Goal: Book appointment/travel/reservation

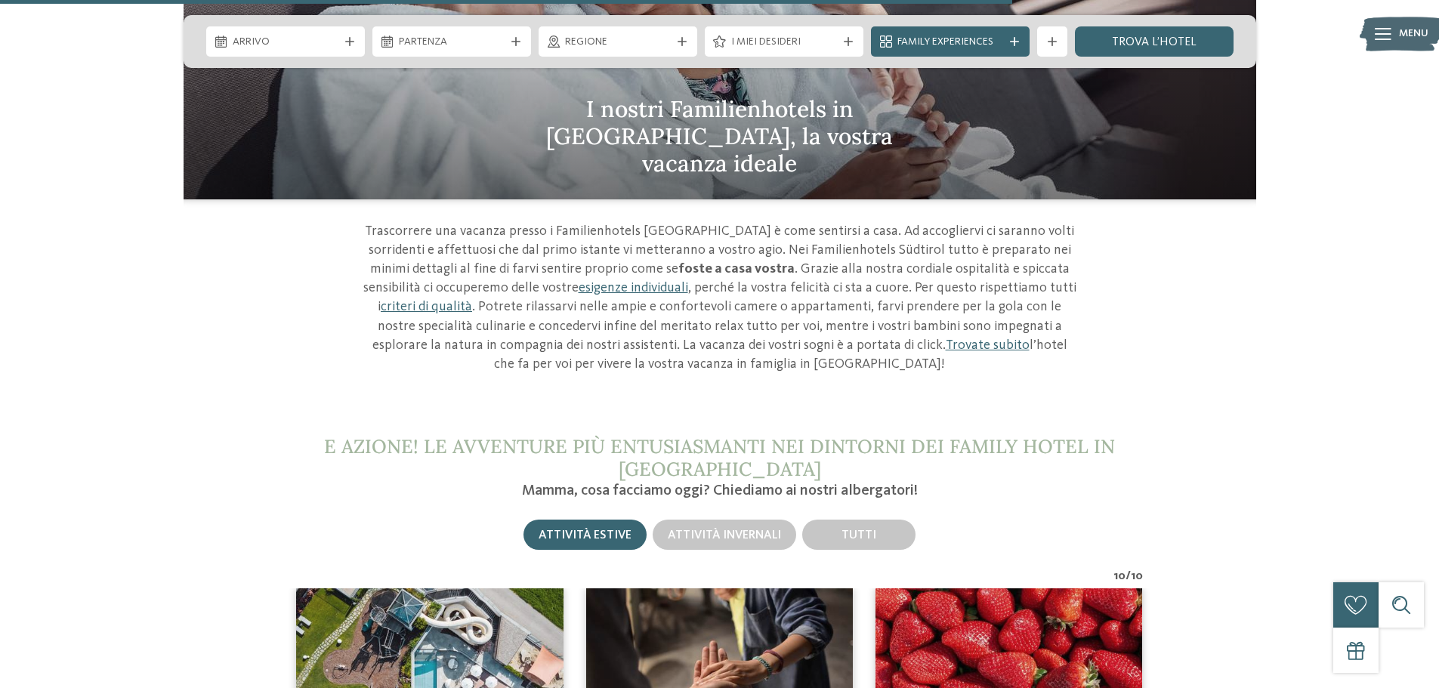
scroll to position [5136, 0]
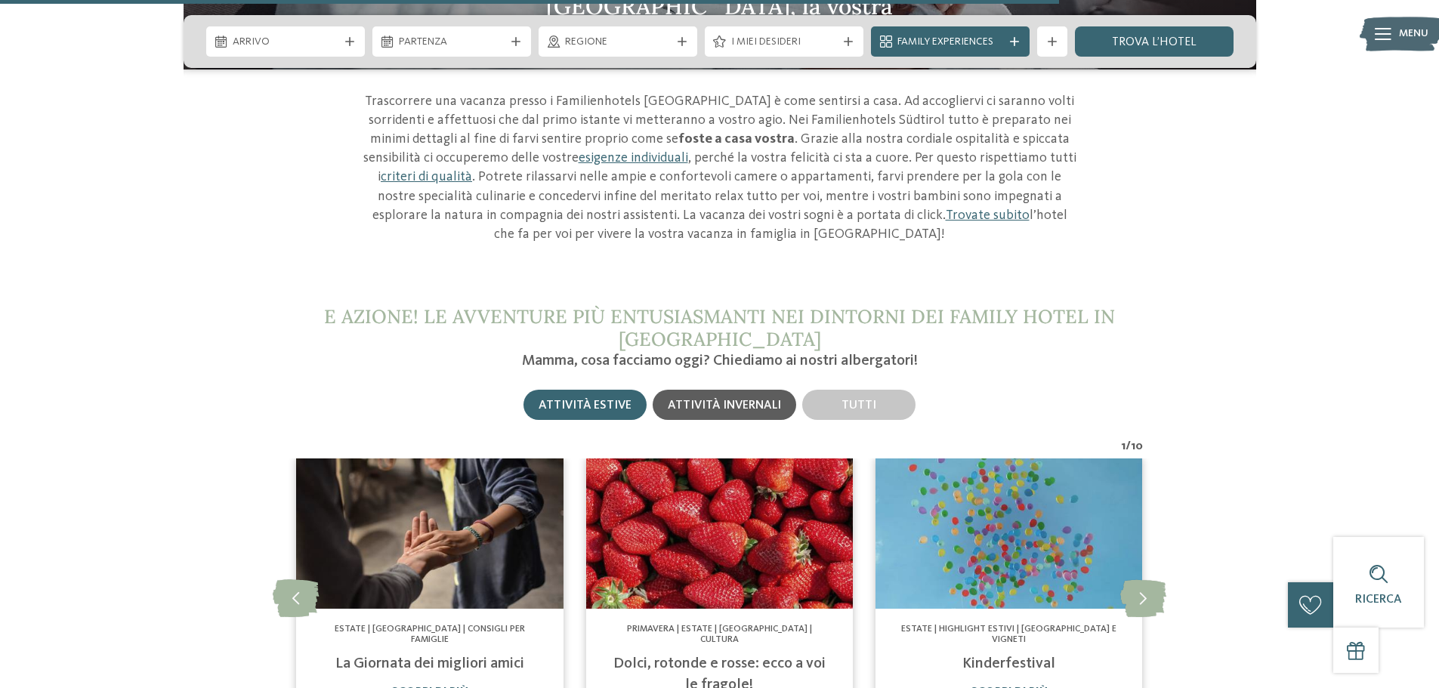
click at [741, 398] on div "Attività invernali" at bounding box center [724, 405] width 113 height 14
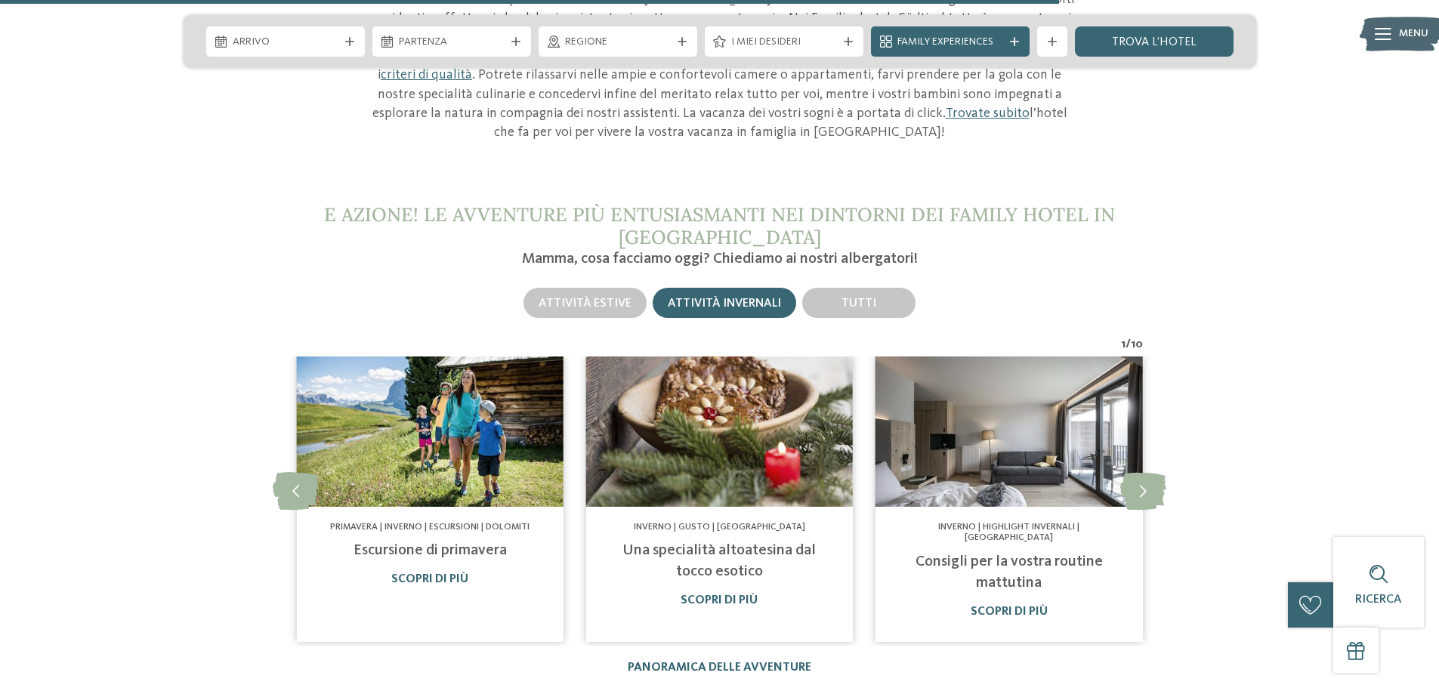
scroll to position [5362, 0]
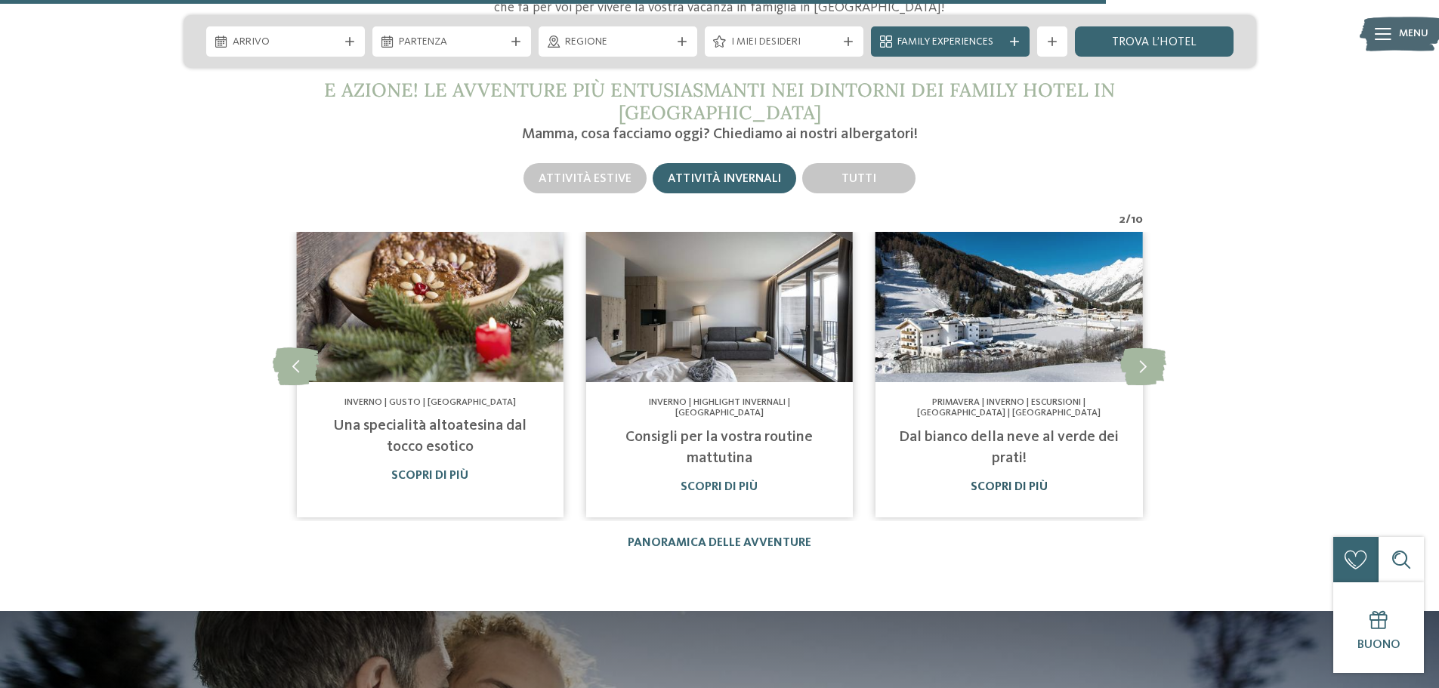
click at [1004, 481] on link "Scopri di più" at bounding box center [1009, 487] width 77 height 12
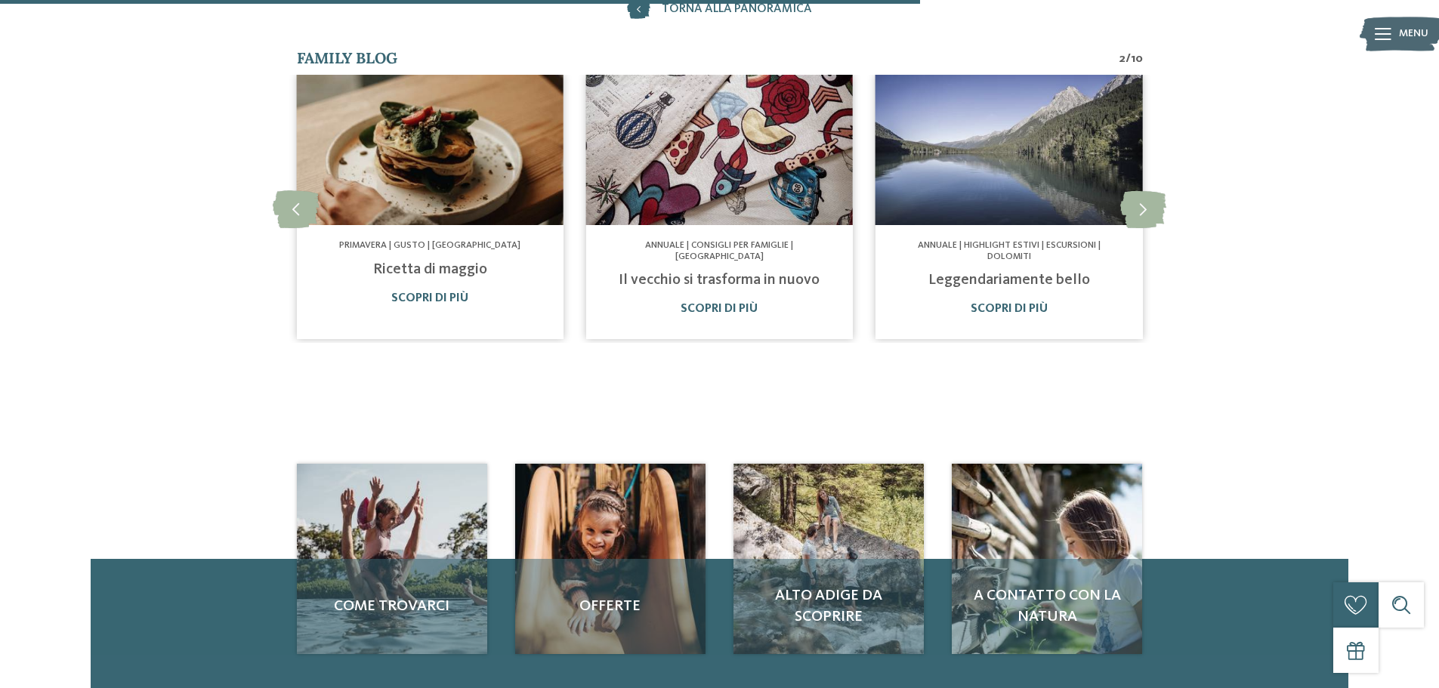
scroll to position [906, 0]
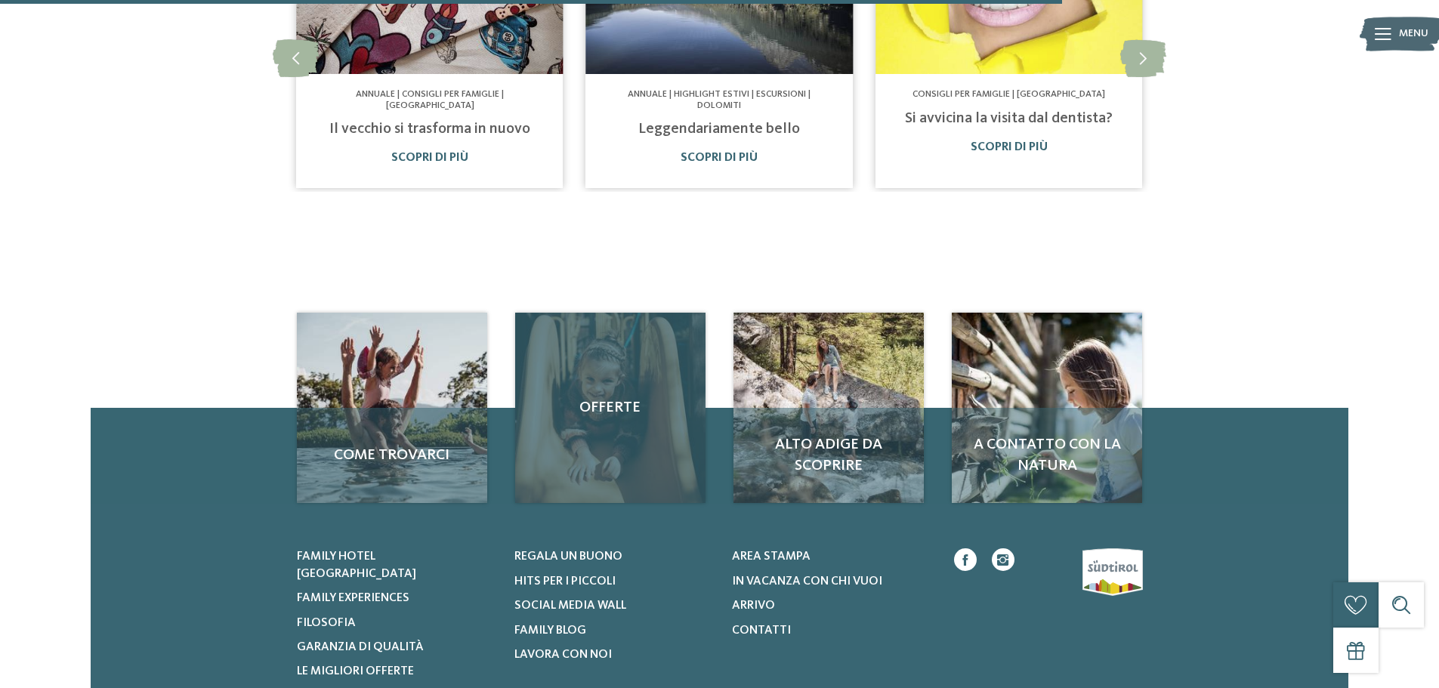
click at [617, 437] on div "Offerte" at bounding box center [610, 408] width 190 height 190
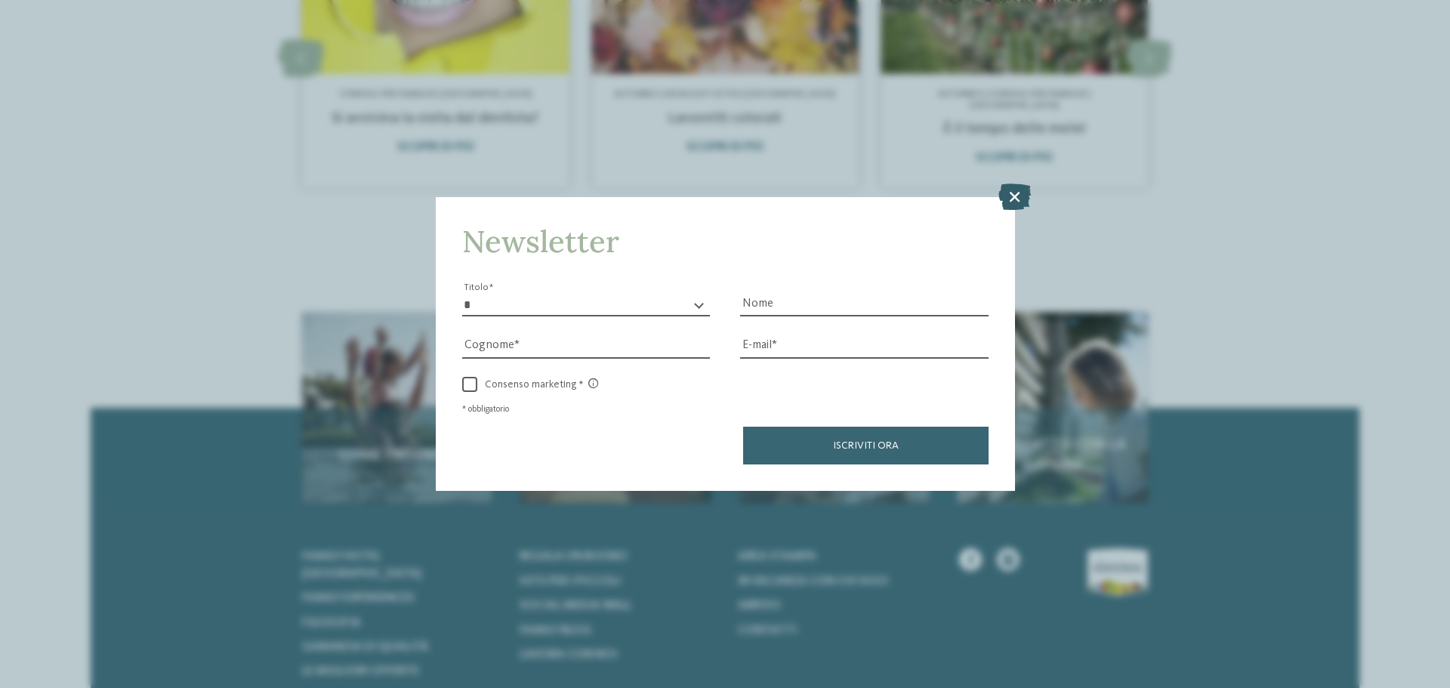
click at [1017, 191] on icon at bounding box center [1014, 197] width 32 height 26
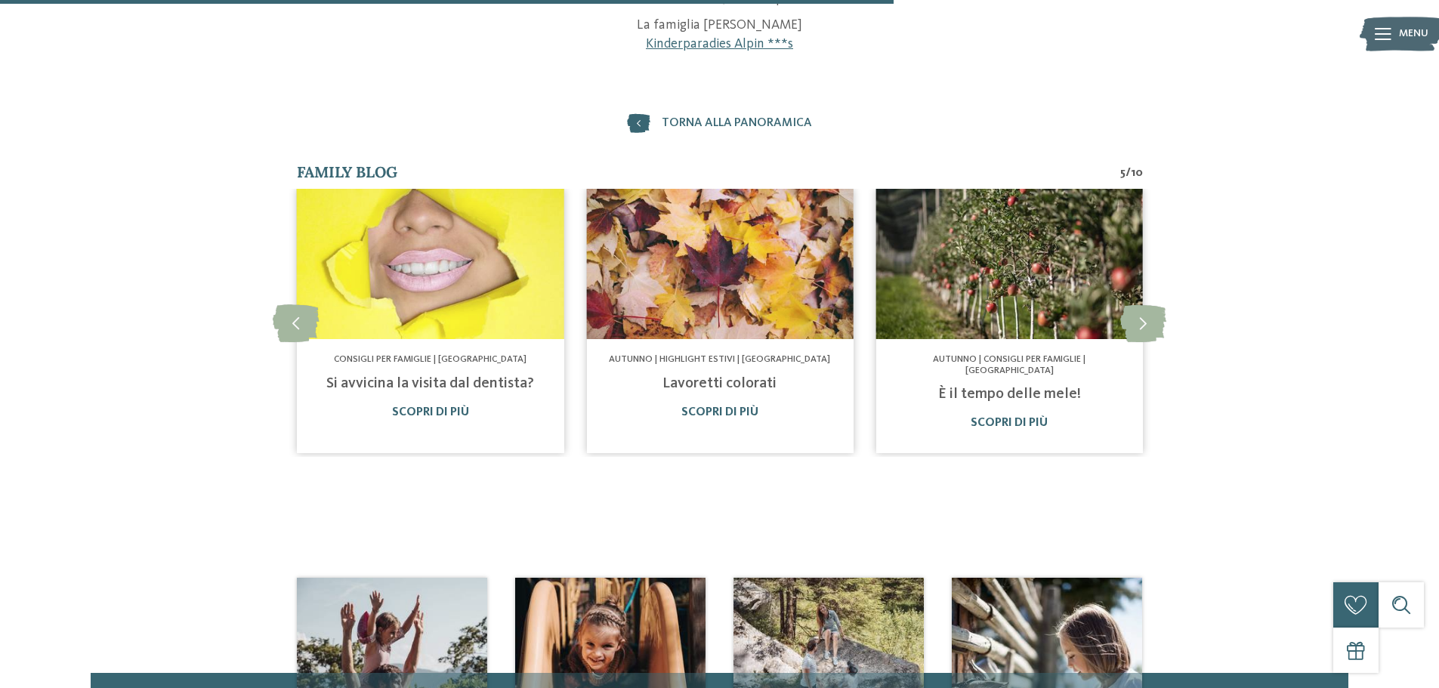
scroll to position [604, 0]
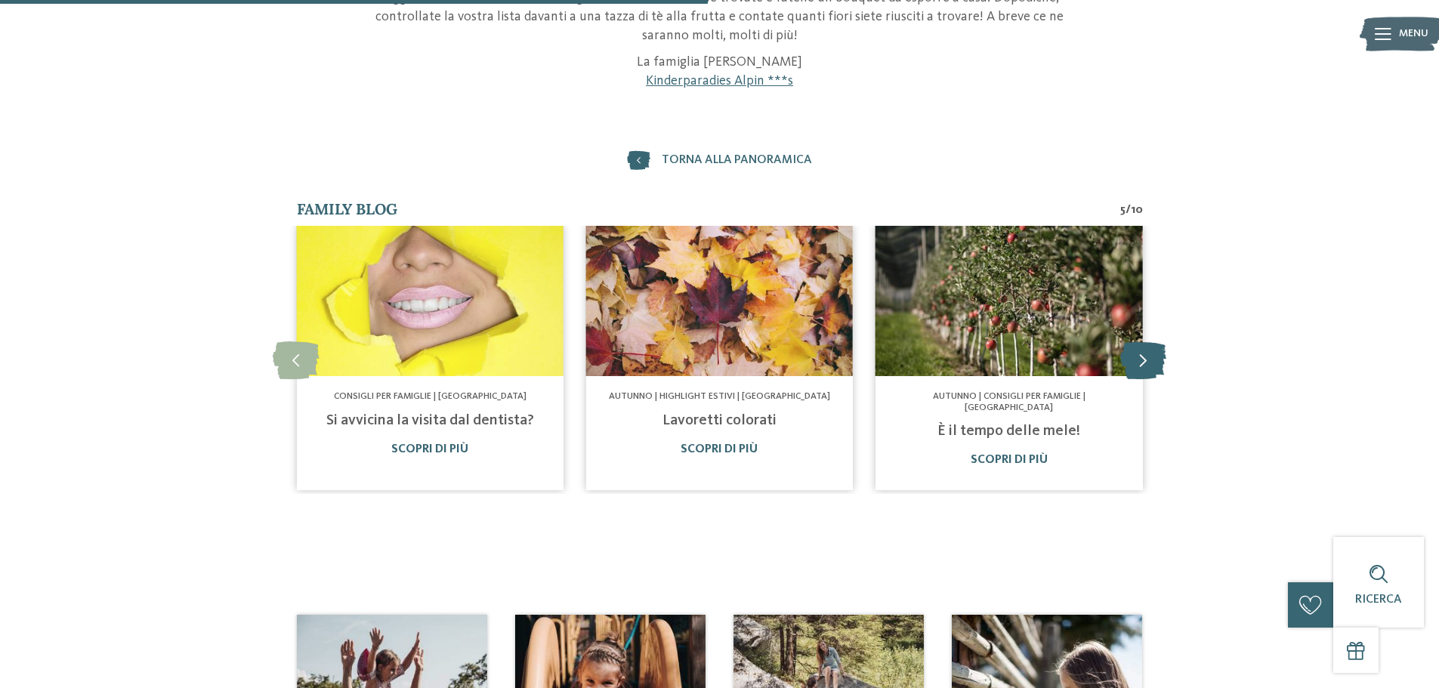
click at [1148, 360] on icon at bounding box center [1143, 360] width 46 height 38
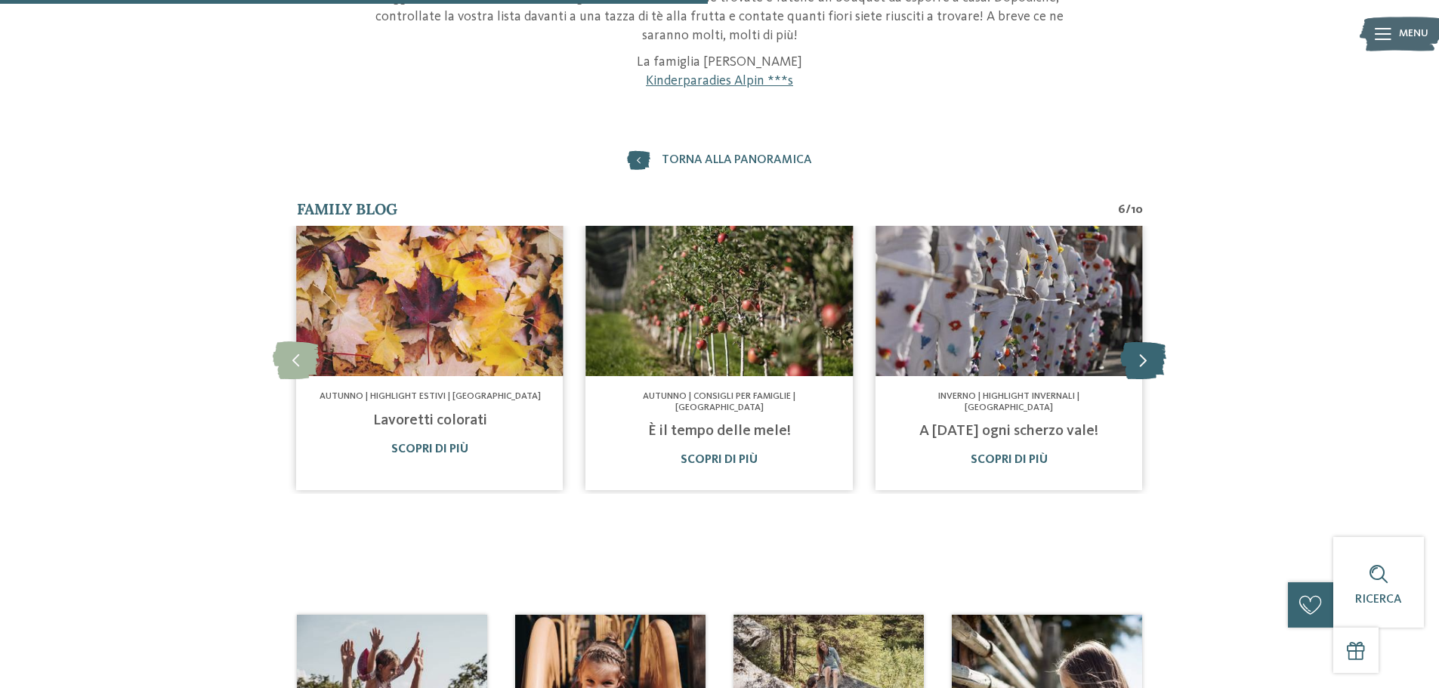
click at [1148, 360] on icon at bounding box center [1143, 360] width 46 height 38
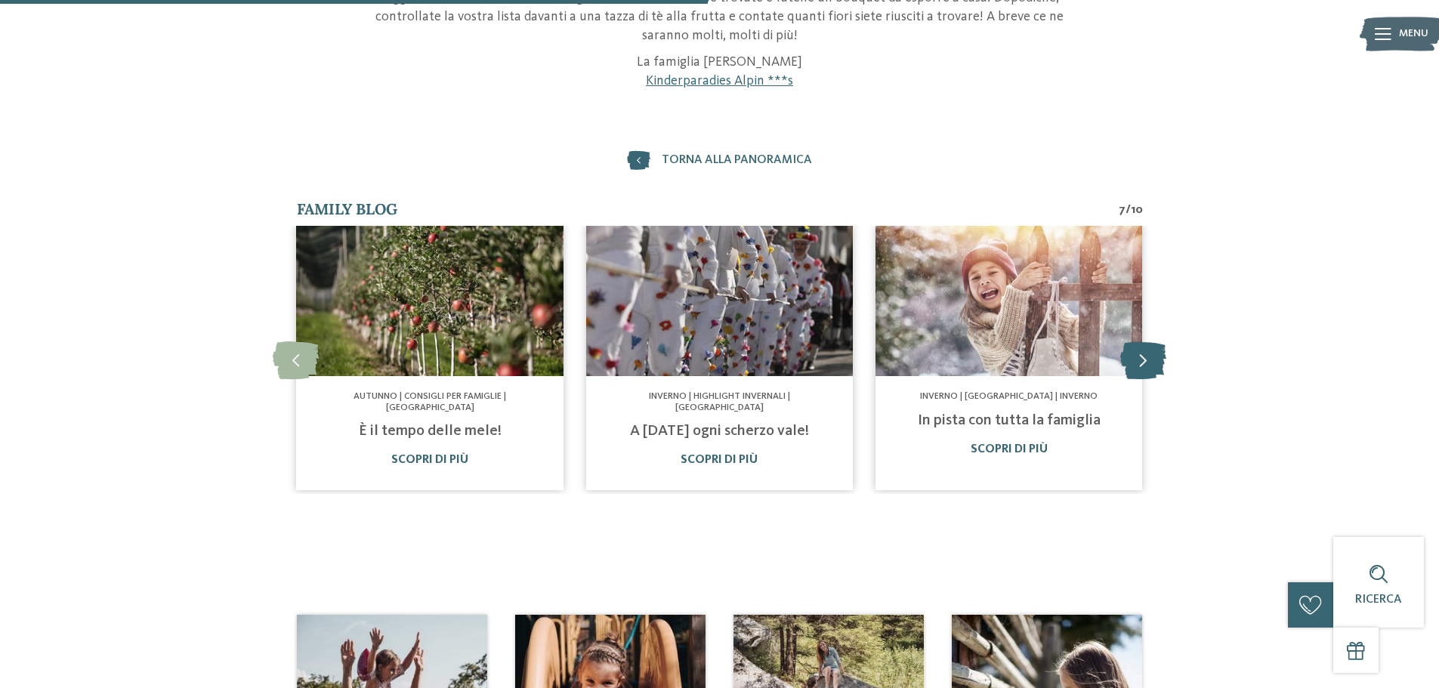
click at [1148, 360] on icon at bounding box center [1143, 360] width 46 height 38
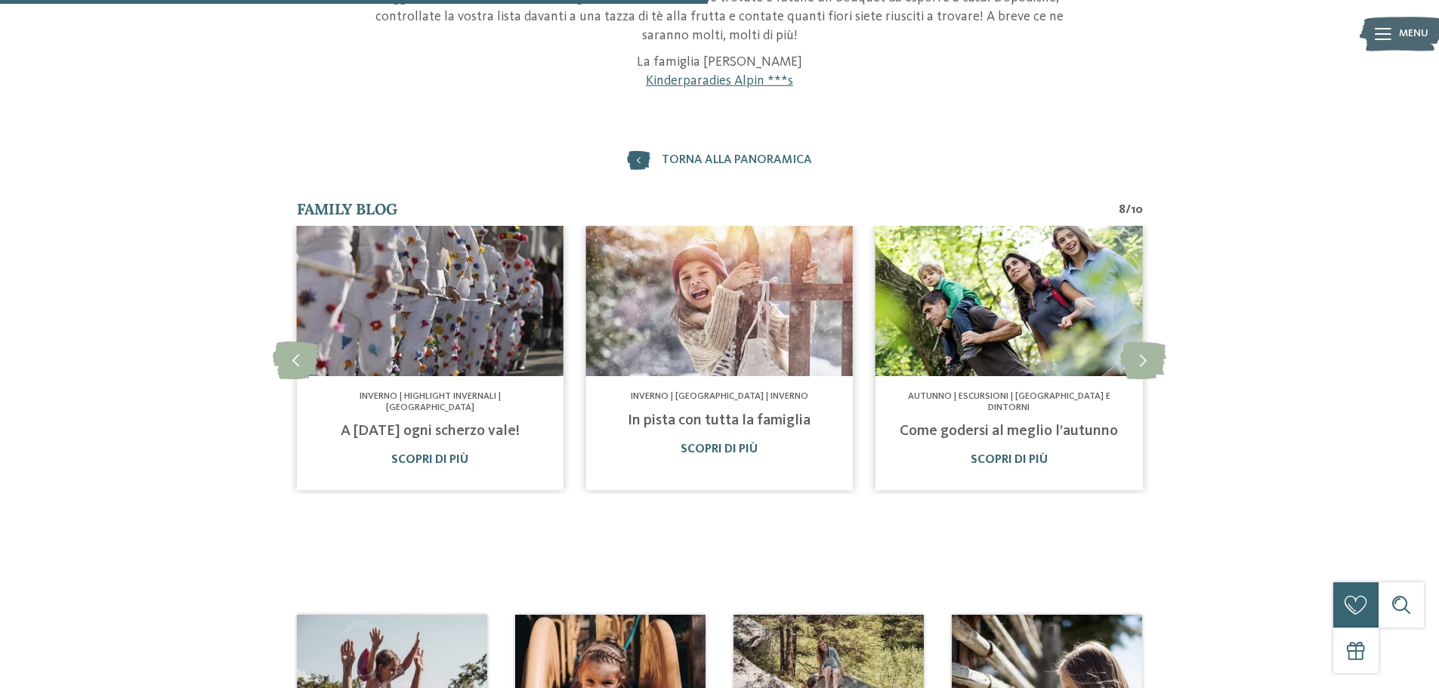
click at [737, 427] on link "In pista con tutta la famiglia" at bounding box center [719, 420] width 183 height 15
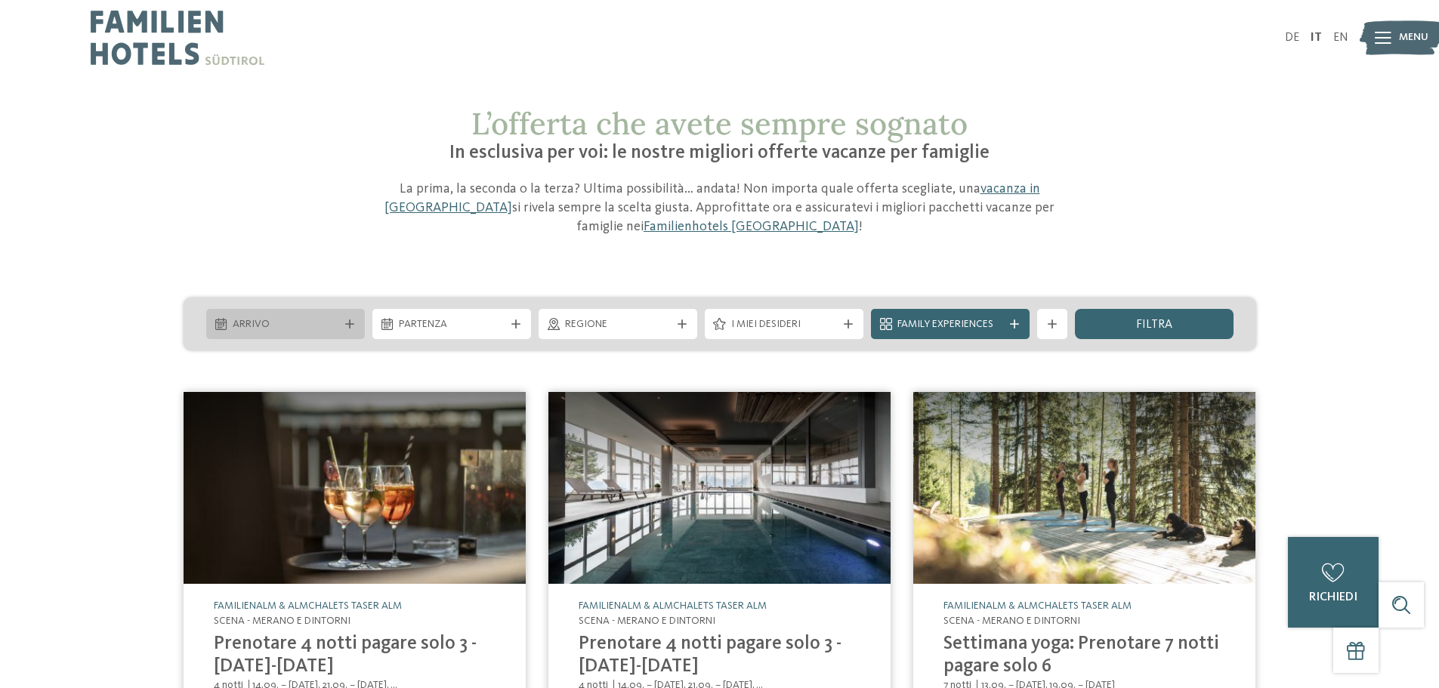
click at [347, 319] on icon at bounding box center [349, 323] width 9 height 9
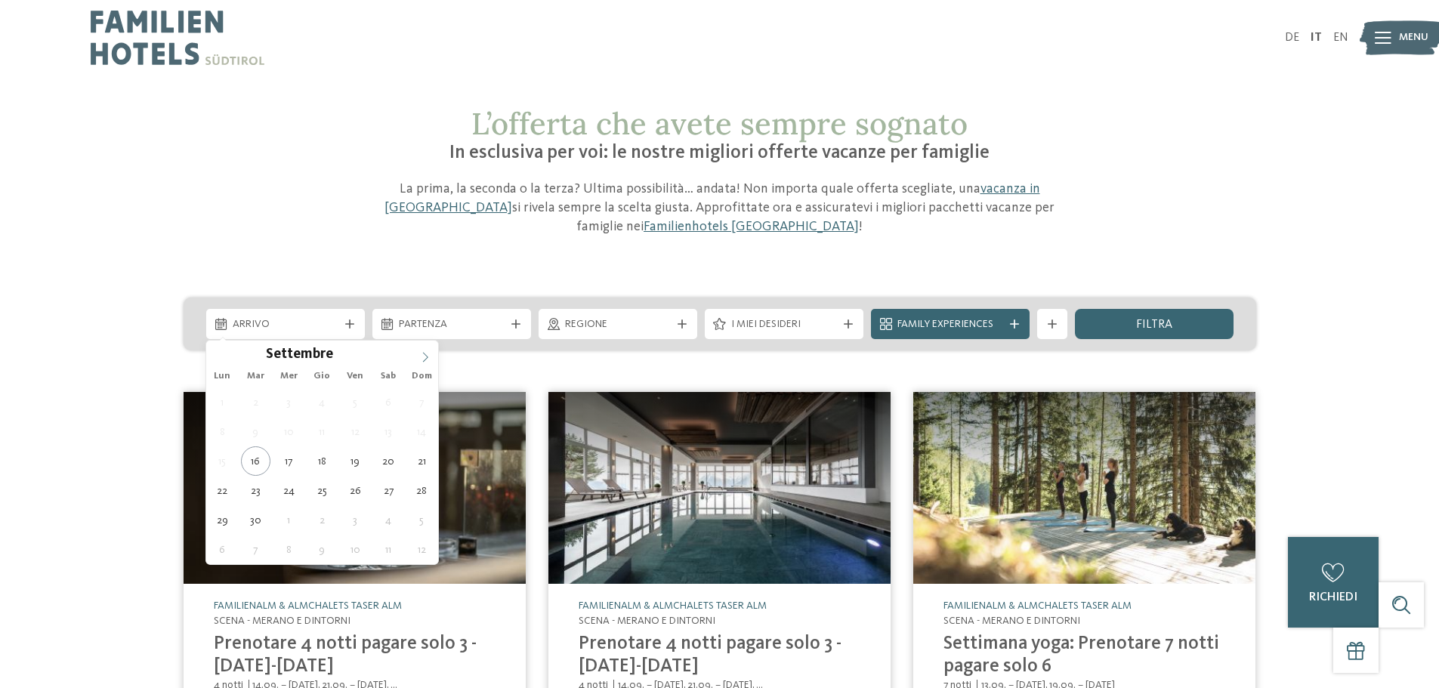
click at [423, 356] on icon at bounding box center [425, 357] width 11 height 11
type div "26.12.2025"
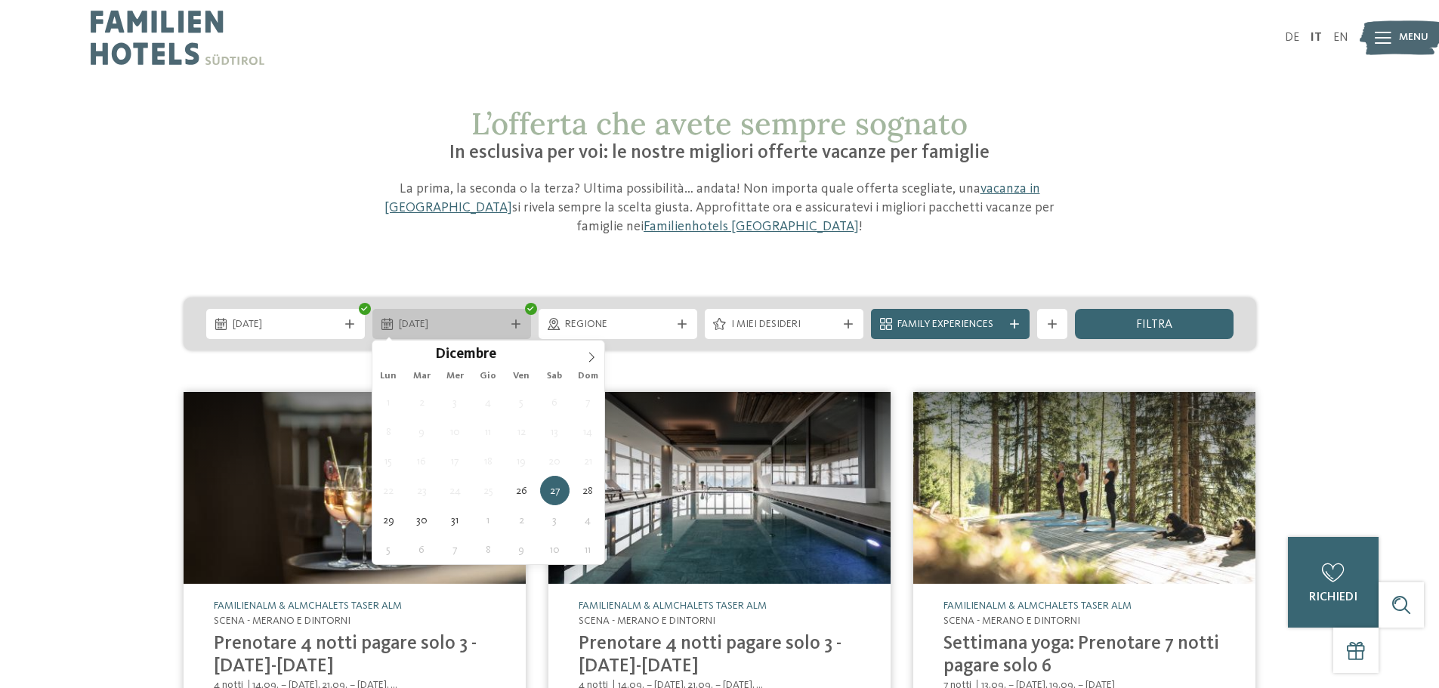
click at [508, 322] on div at bounding box center [515, 323] width 15 height 9
type input "****"
click at [586, 359] on icon at bounding box center [591, 357] width 11 height 11
type div "01.01.2026"
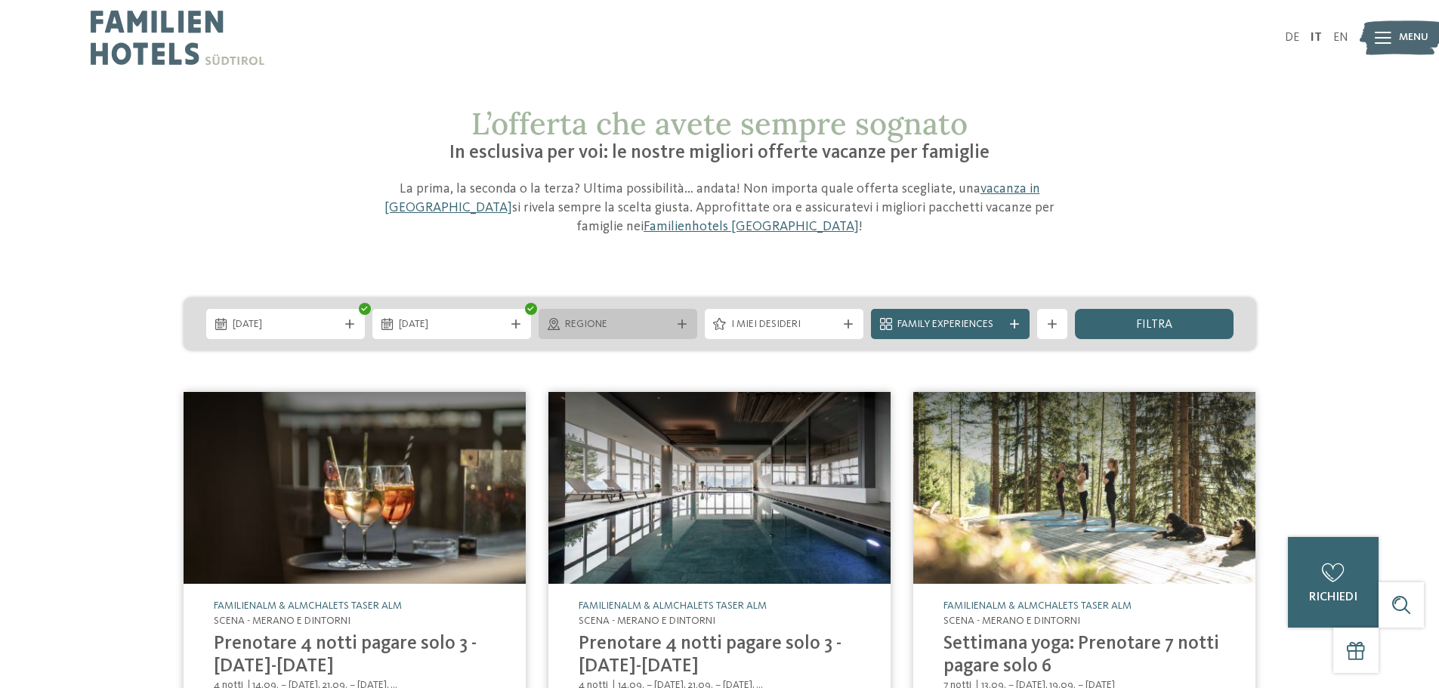
click at [674, 326] on div at bounding box center [681, 323] width 15 height 9
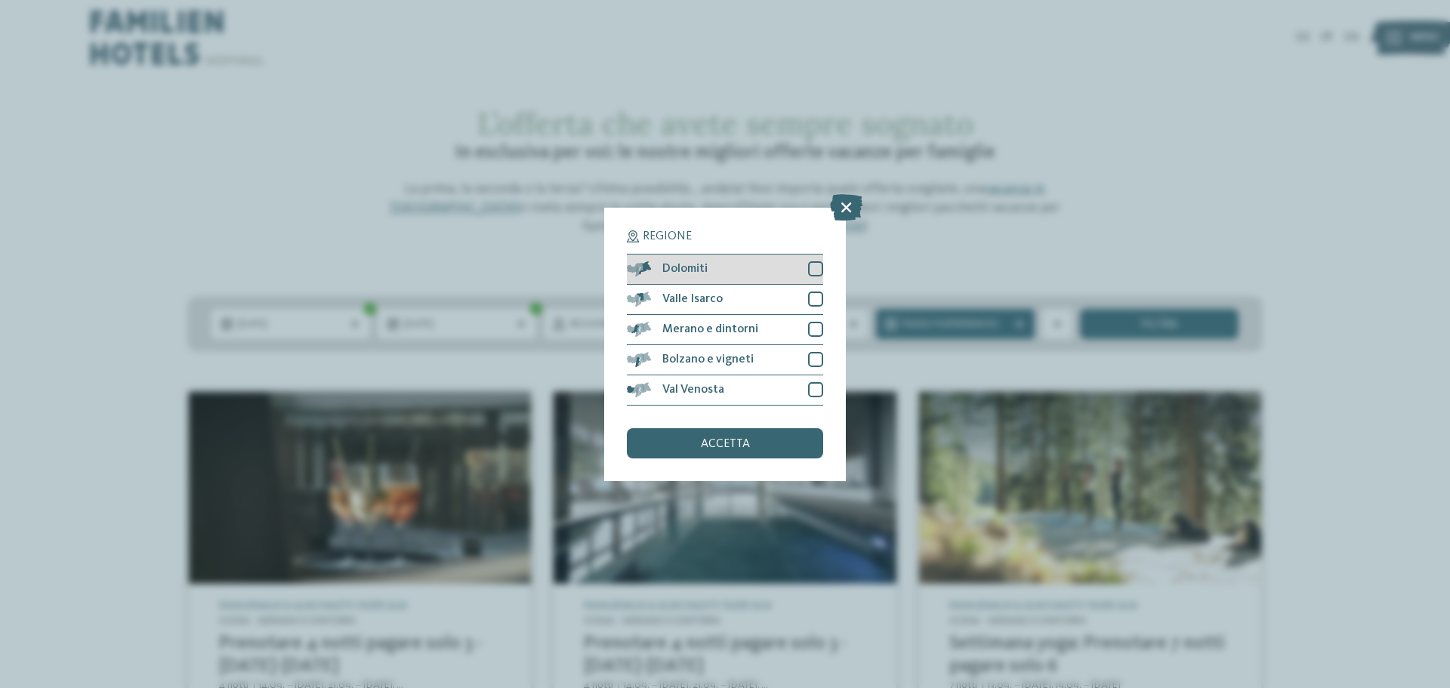
click at [757, 267] on div "Dolomiti" at bounding box center [725, 270] width 196 height 30
click at [724, 439] on span "accetta" at bounding box center [725, 444] width 49 height 12
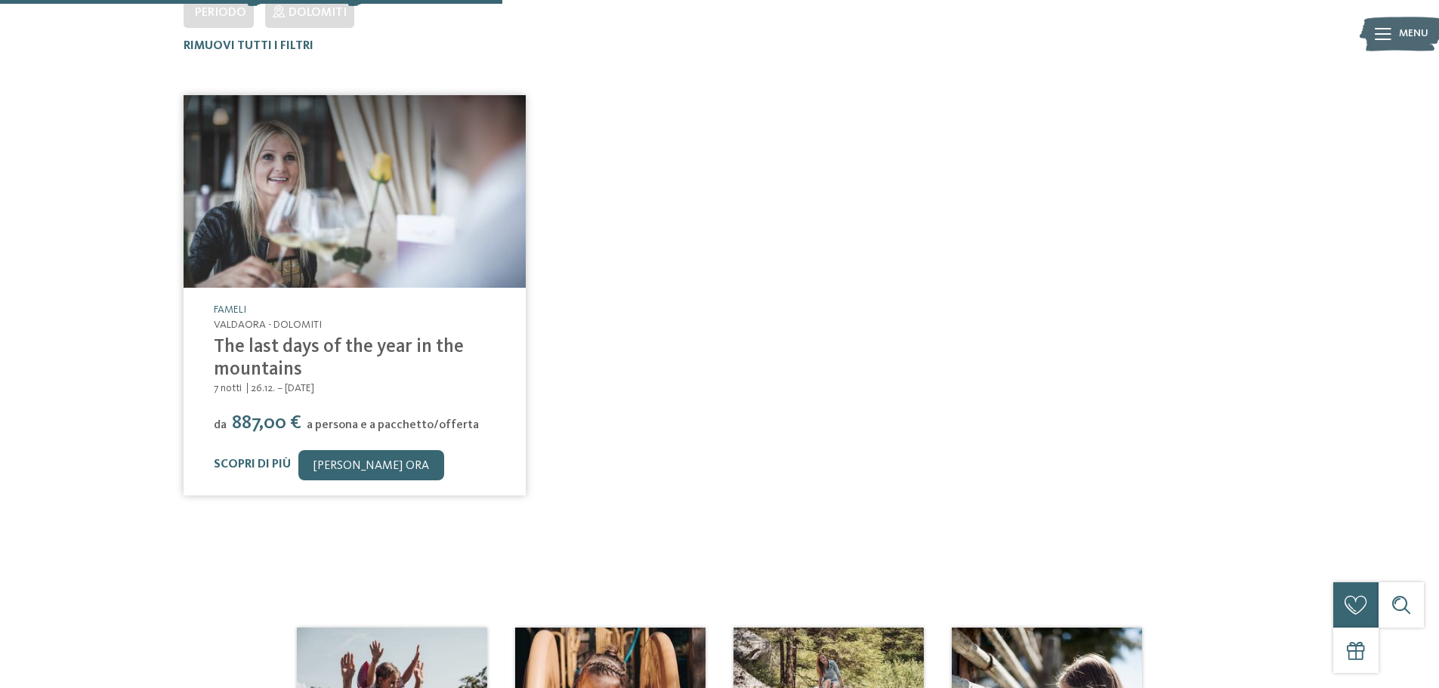
scroll to position [389, 0]
click at [349, 464] on link "[PERSON_NAME] ora" at bounding box center [371, 464] width 146 height 30
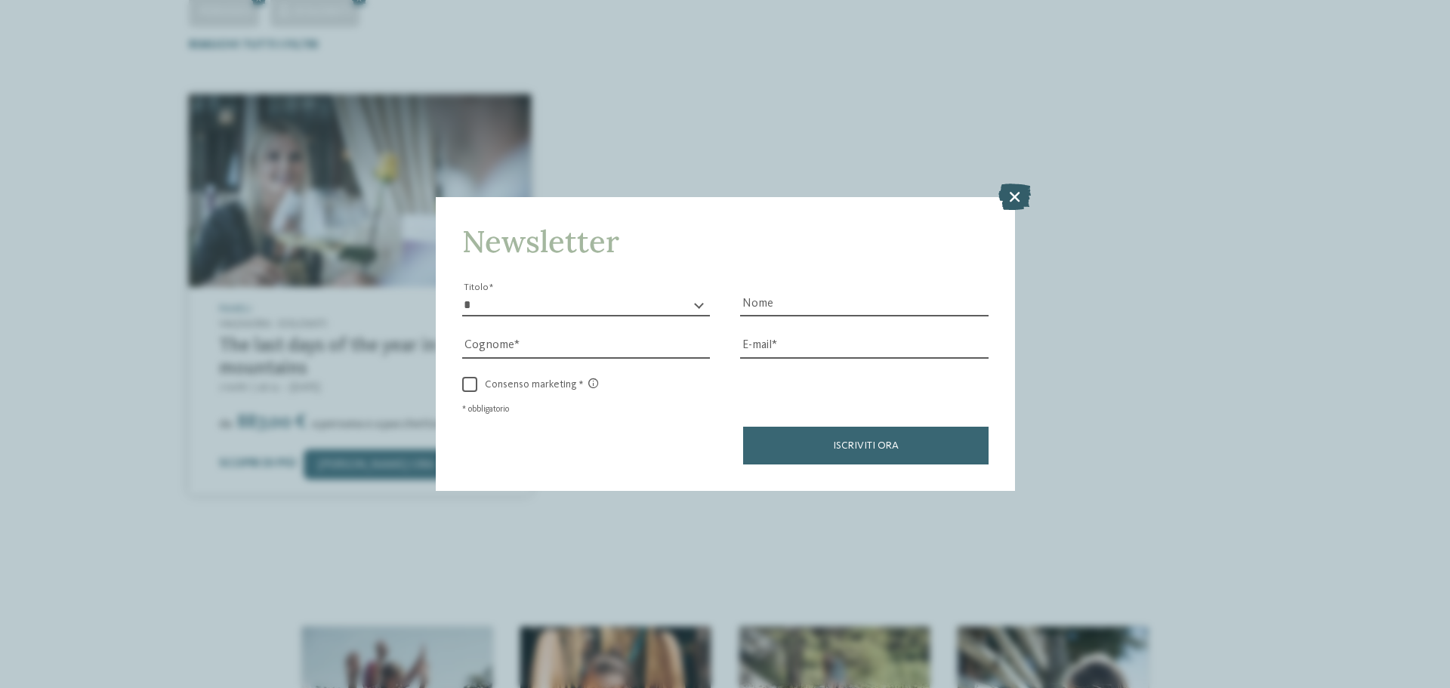
click at [1020, 193] on icon at bounding box center [1014, 197] width 32 height 26
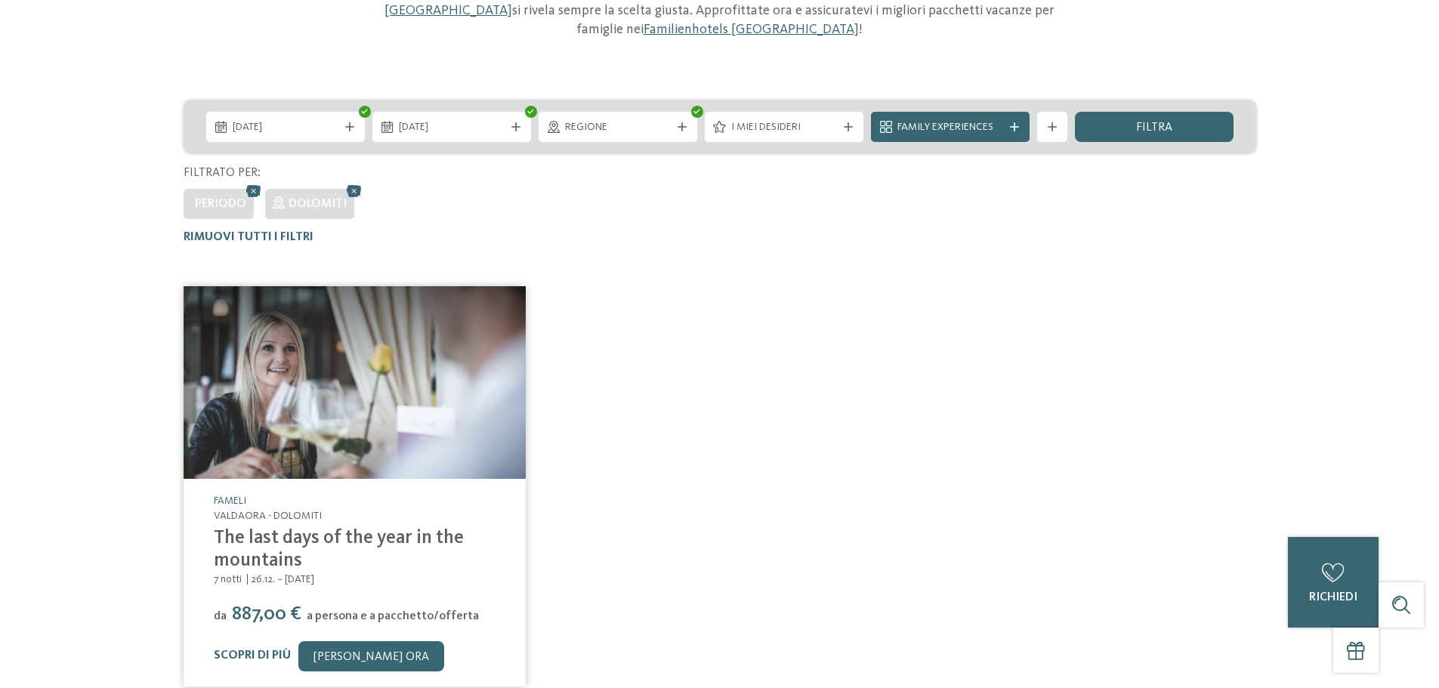
scroll to position [0, 0]
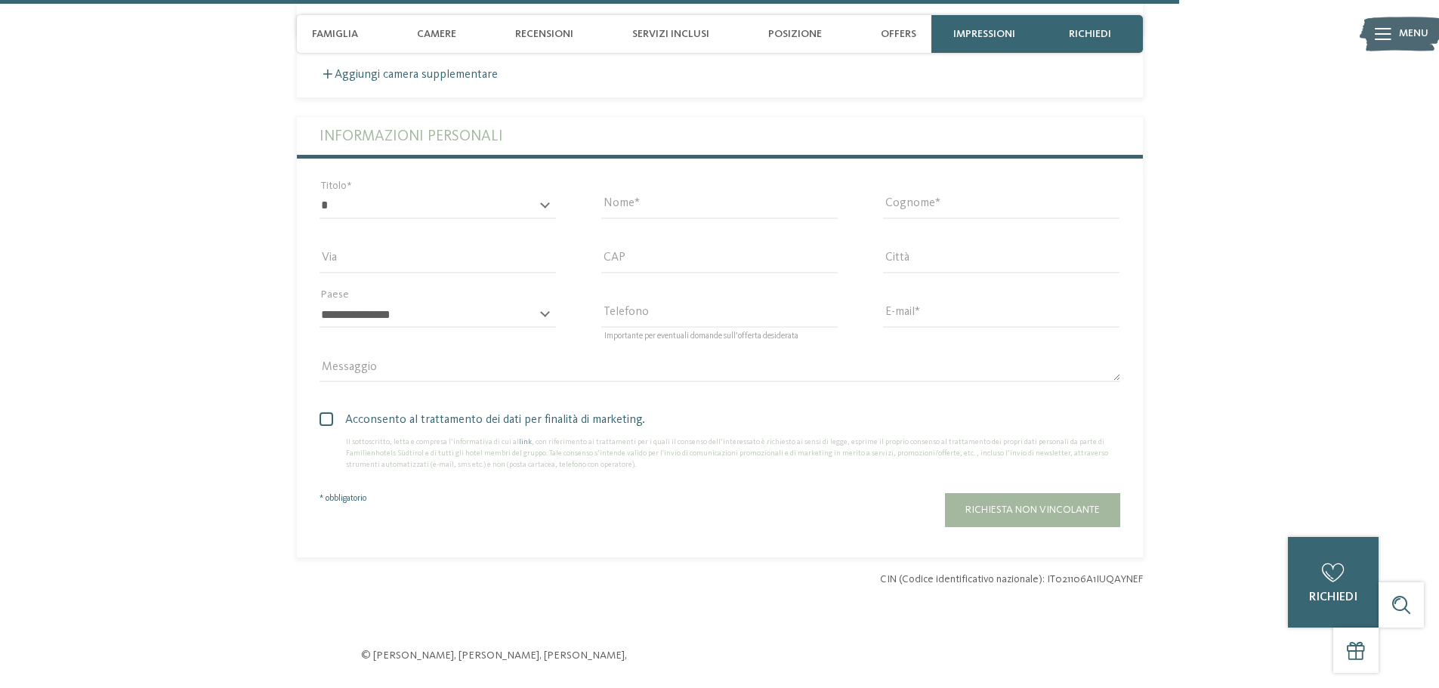
scroll to position [4076, 0]
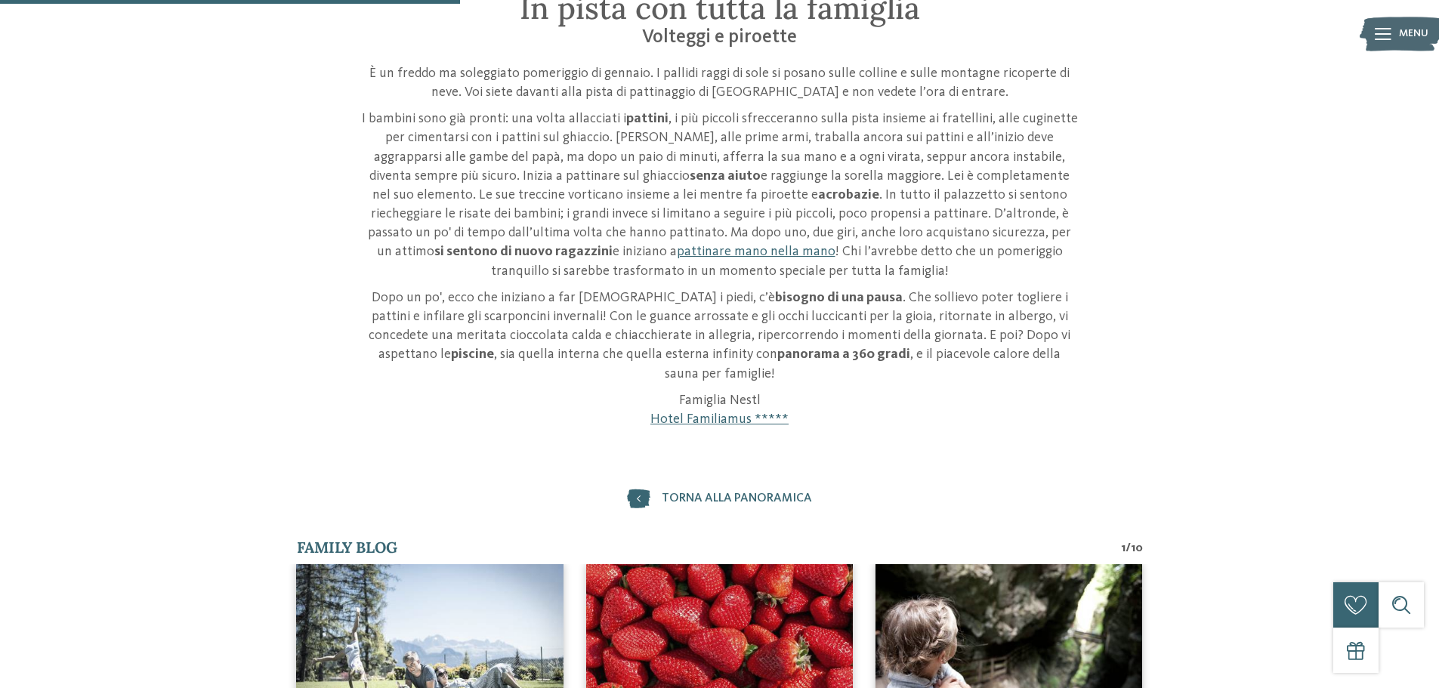
scroll to position [453, 0]
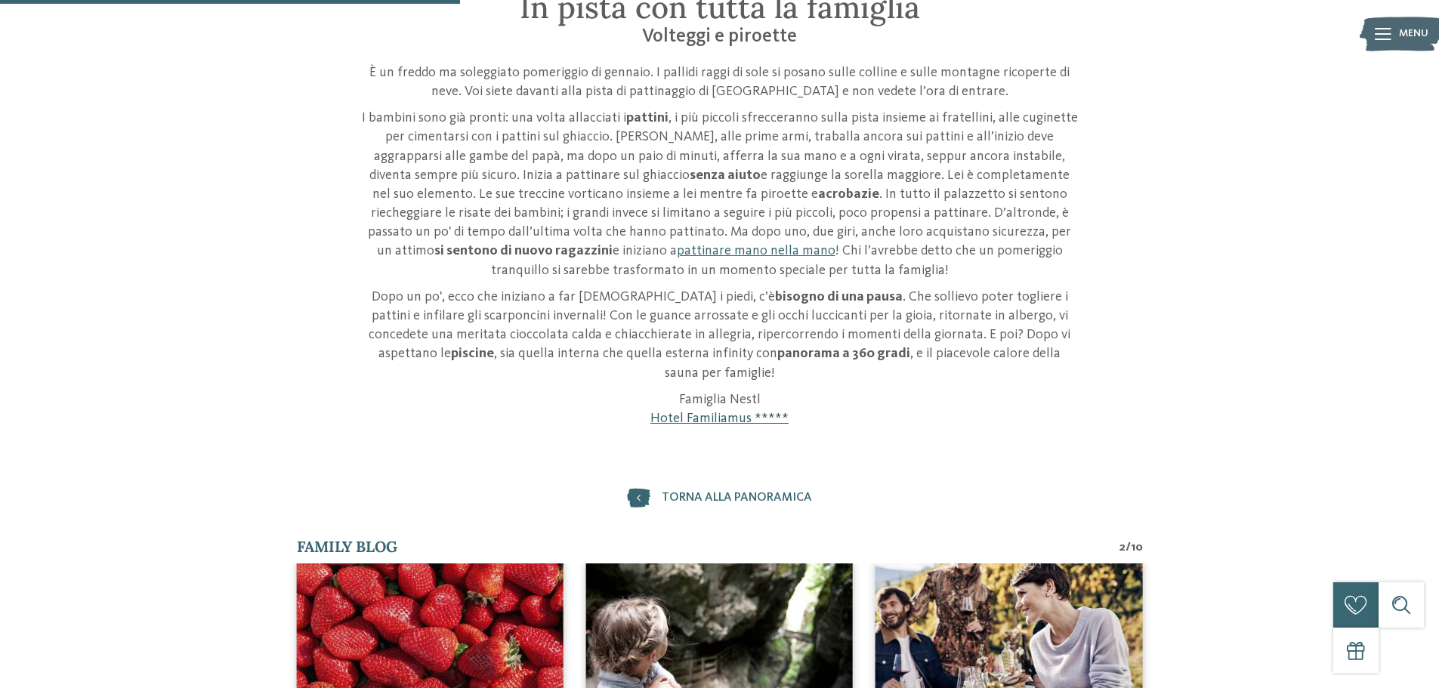
click at [736, 412] on link "Hotel Familiamus *****" at bounding box center [719, 419] width 138 height 14
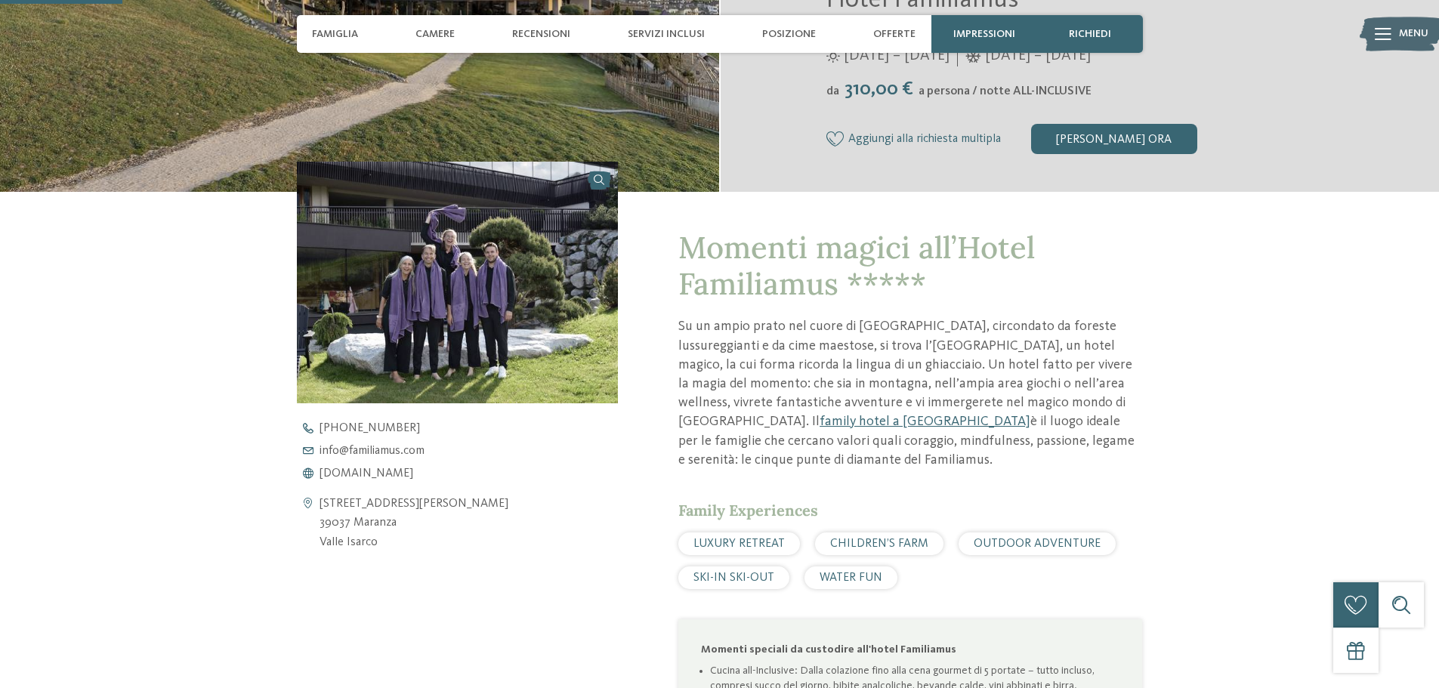
scroll to position [453, 0]
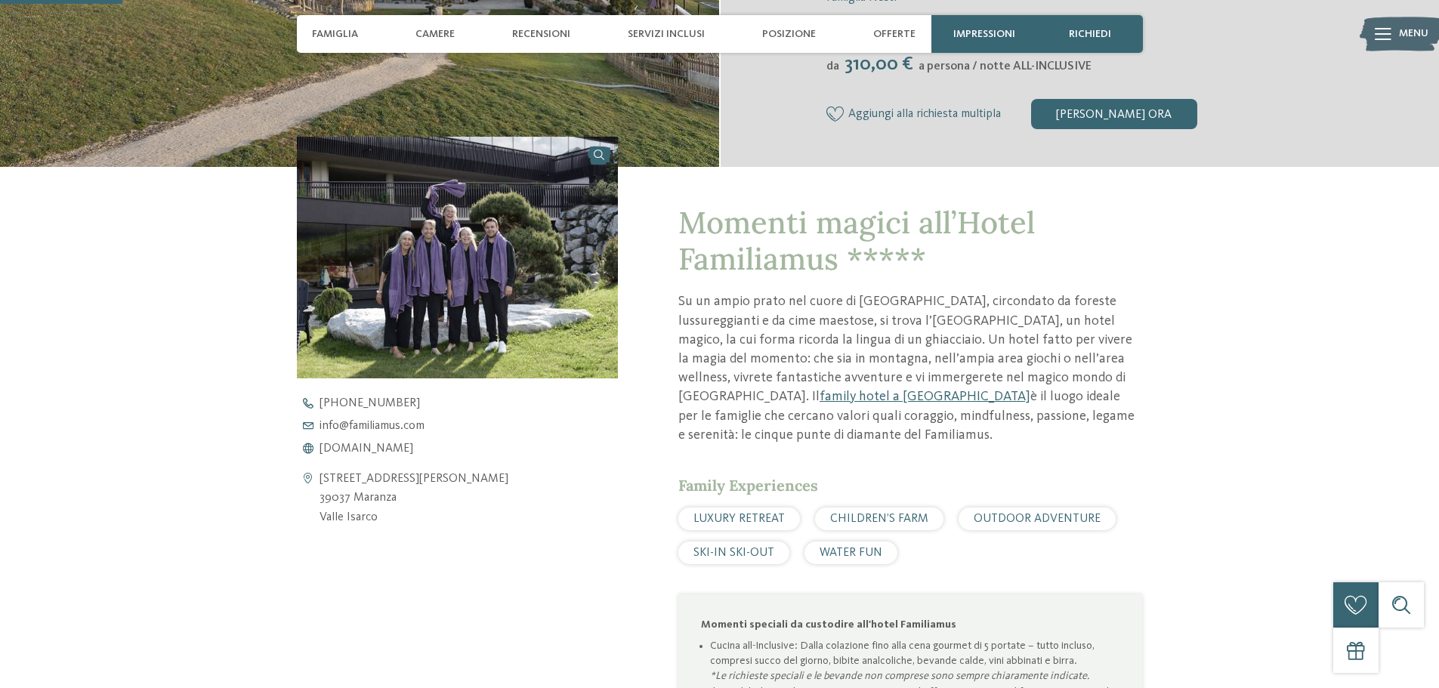
click at [723, 555] on span "SKI-IN SKI-OUT" at bounding box center [733, 553] width 81 height 12
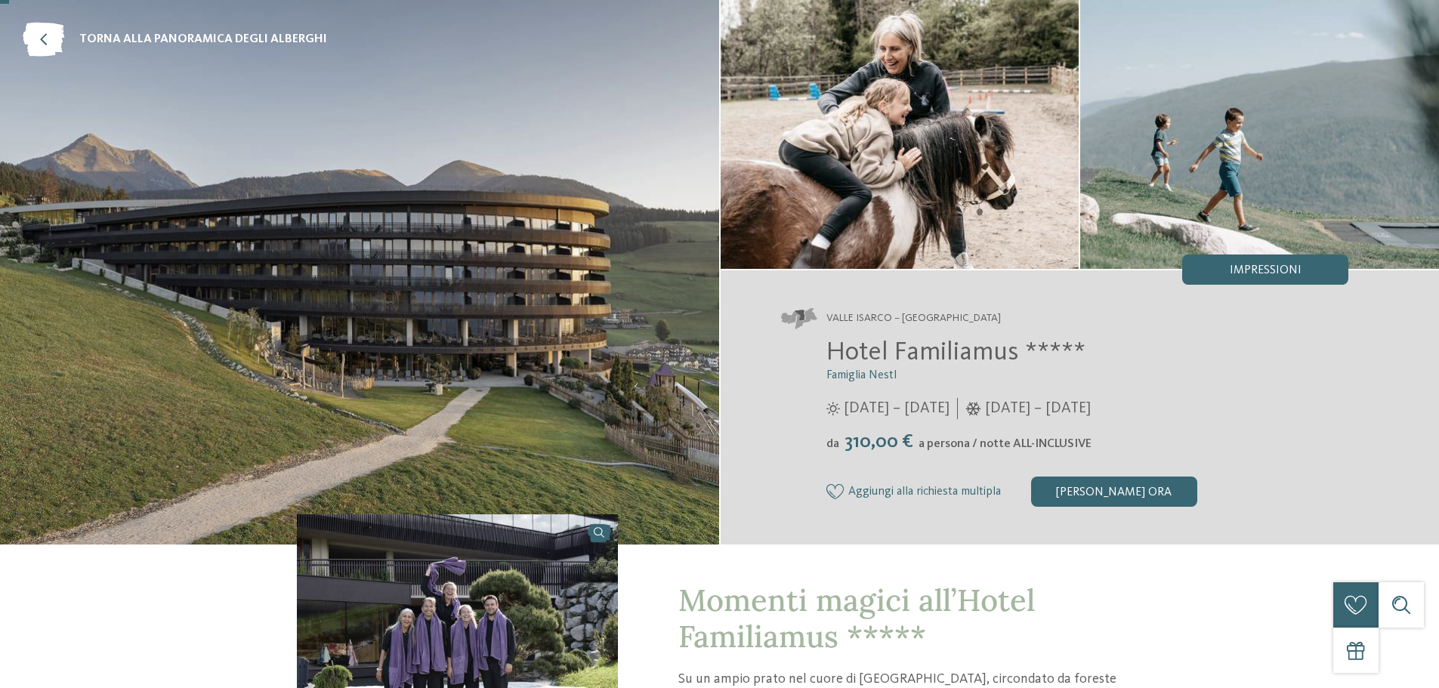
scroll to position [0, 0]
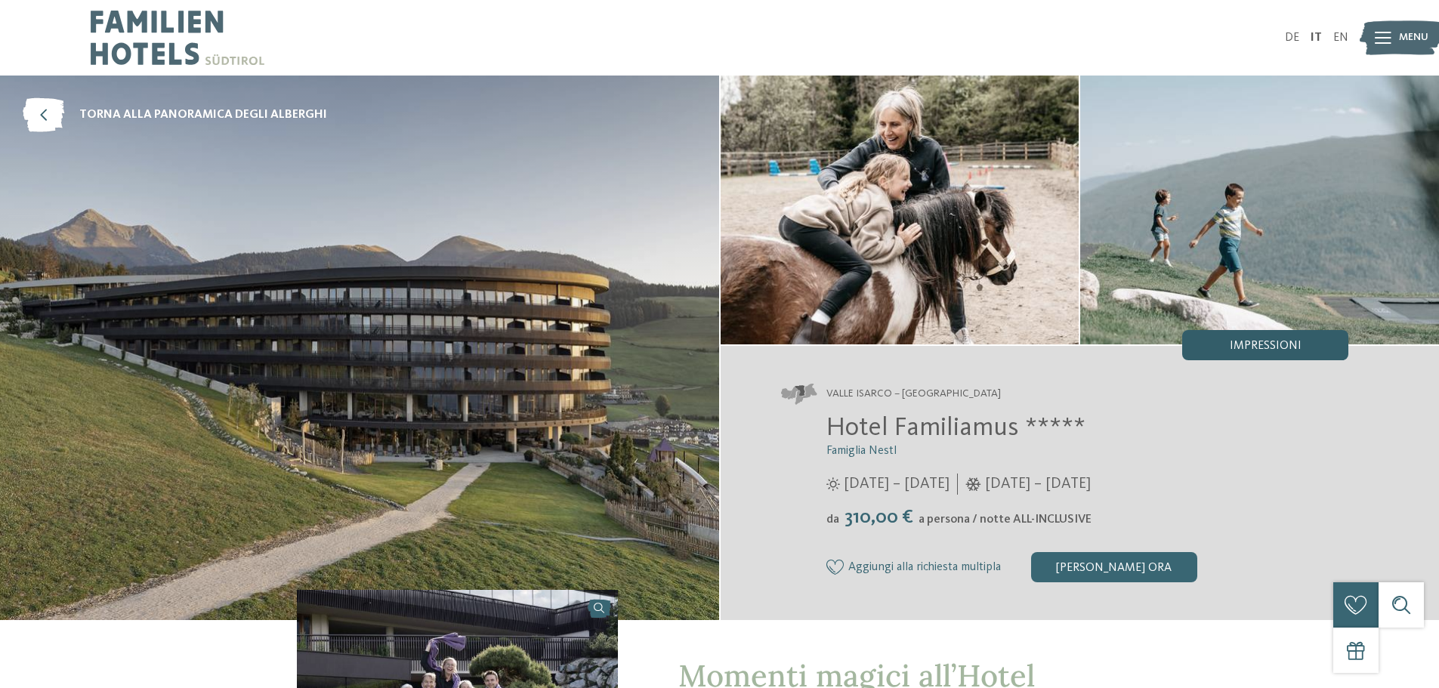
click at [1279, 338] on div "Impressioni" at bounding box center [1265, 345] width 166 height 30
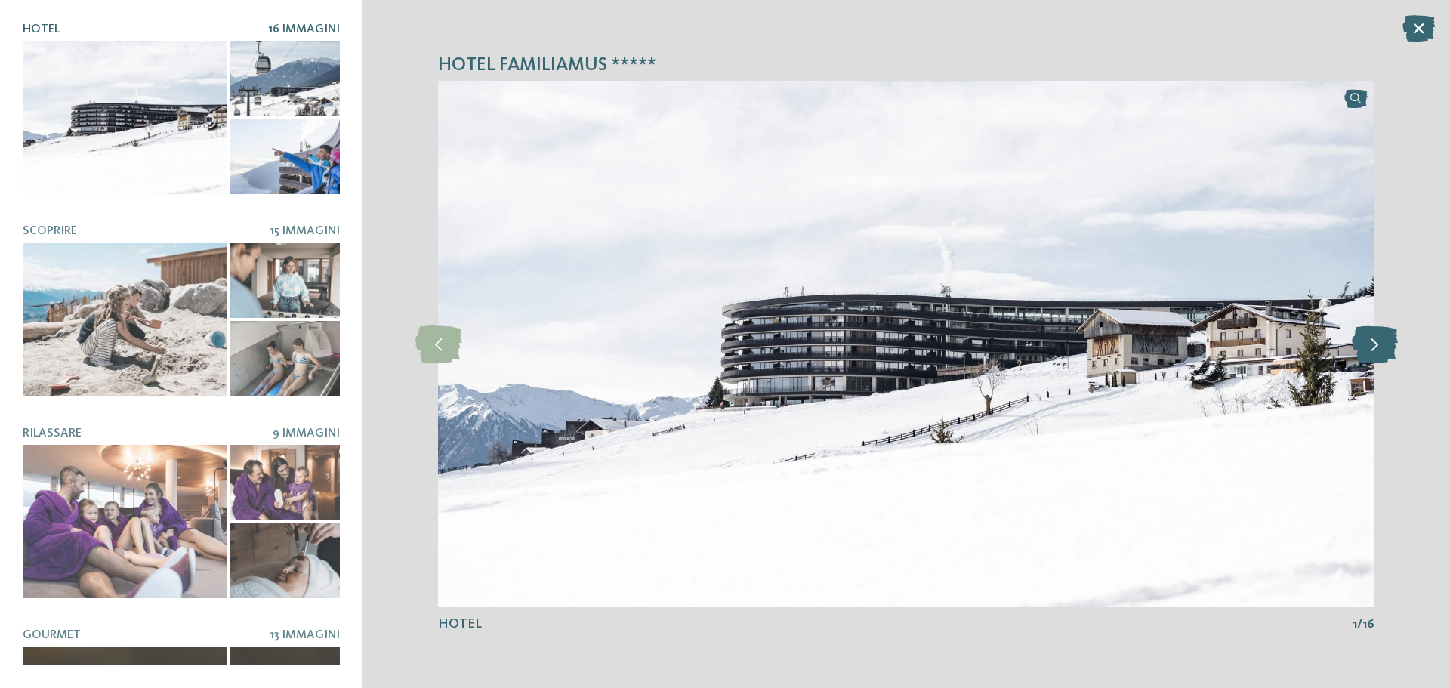
click at [1381, 339] on icon at bounding box center [1375, 345] width 46 height 38
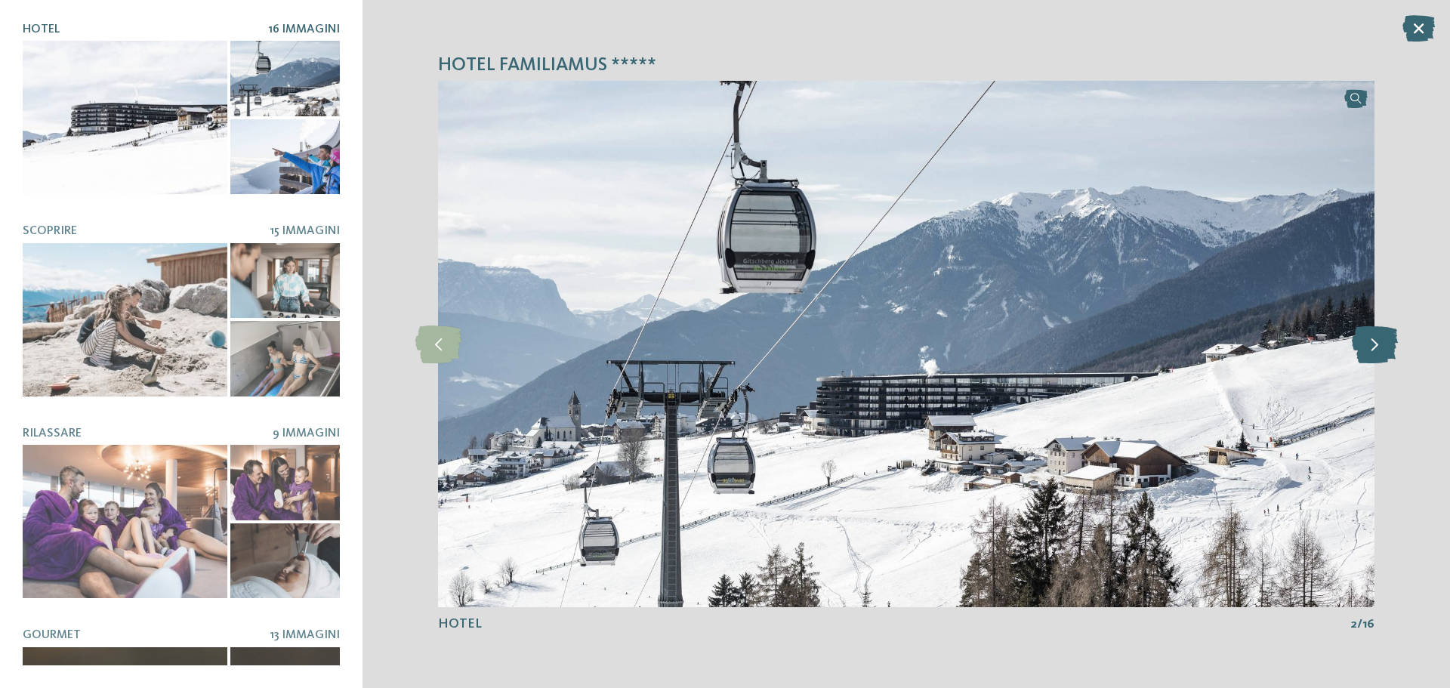
click at [1381, 341] on icon at bounding box center [1375, 345] width 46 height 38
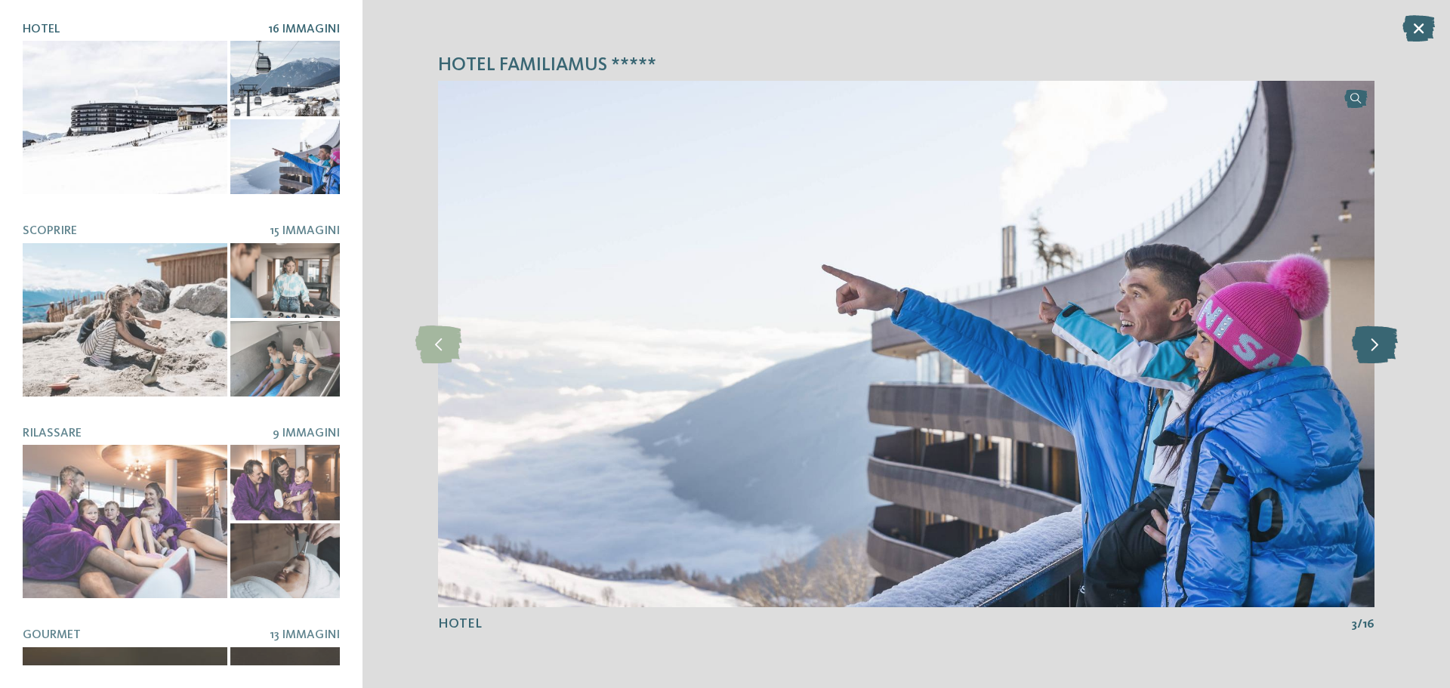
click at [1381, 341] on icon at bounding box center [1375, 345] width 46 height 38
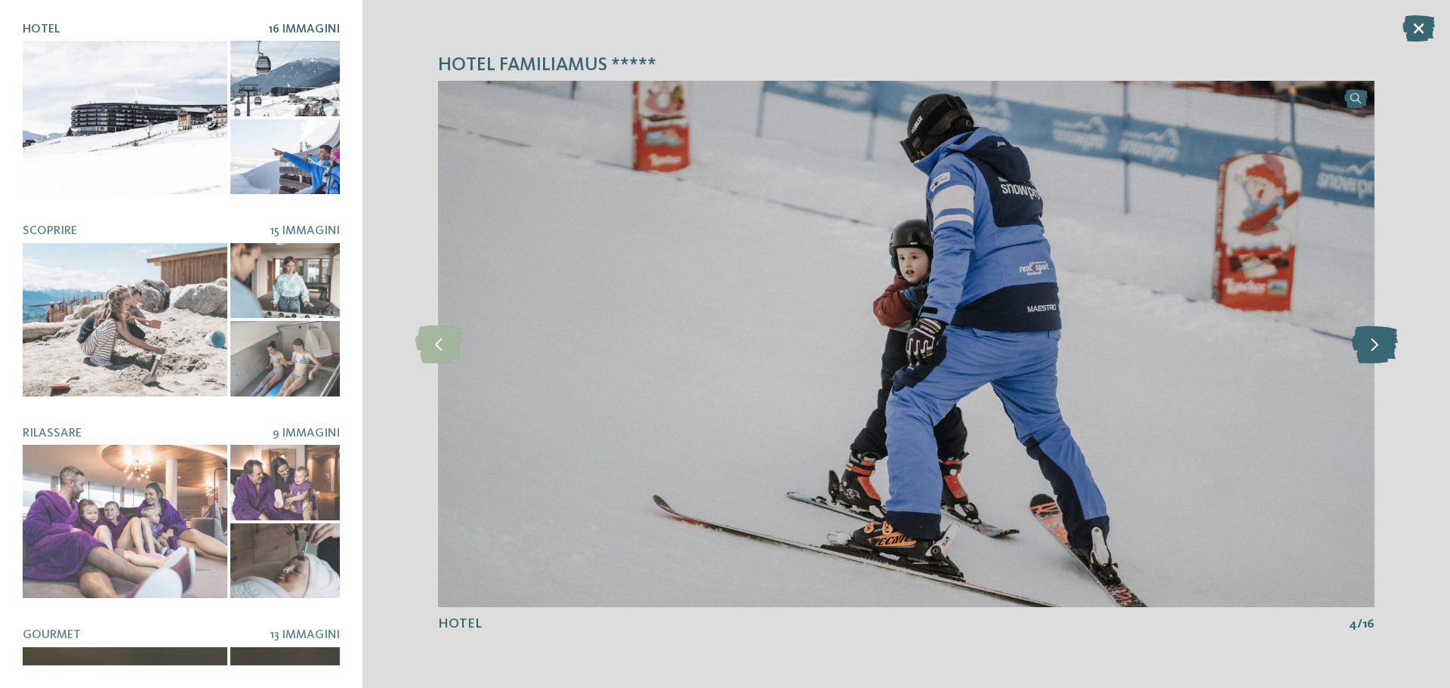
click at [1381, 341] on icon at bounding box center [1375, 345] width 46 height 38
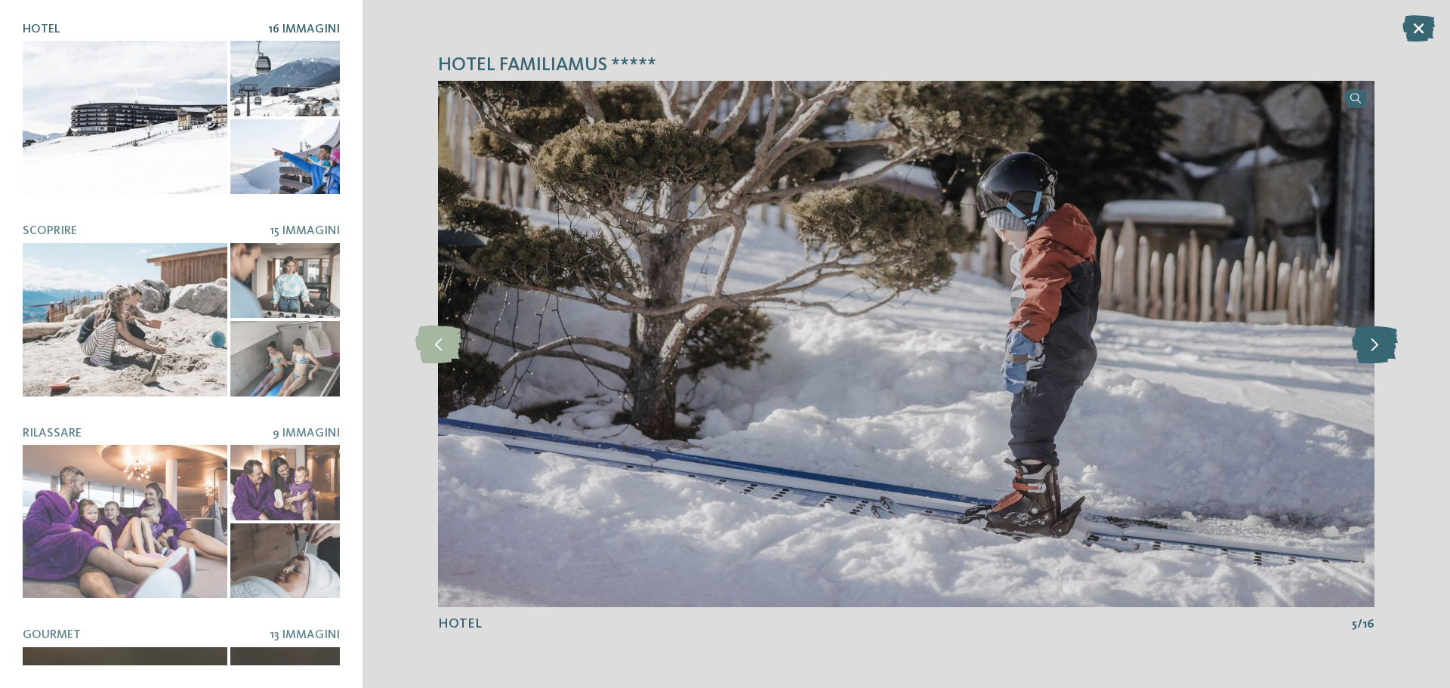
click at [1381, 341] on icon at bounding box center [1375, 345] width 46 height 38
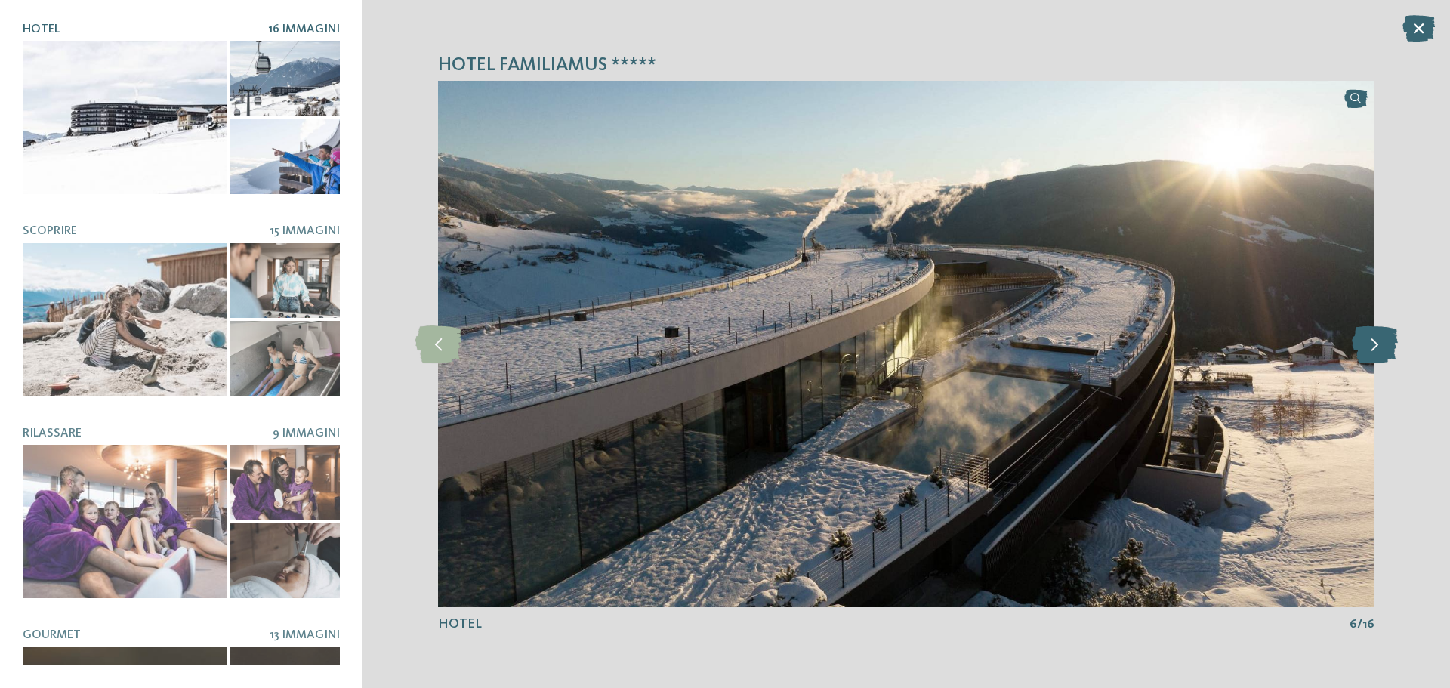
click at [1381, 341] on icon at bounding box center [1375, 345] width 46 height 38
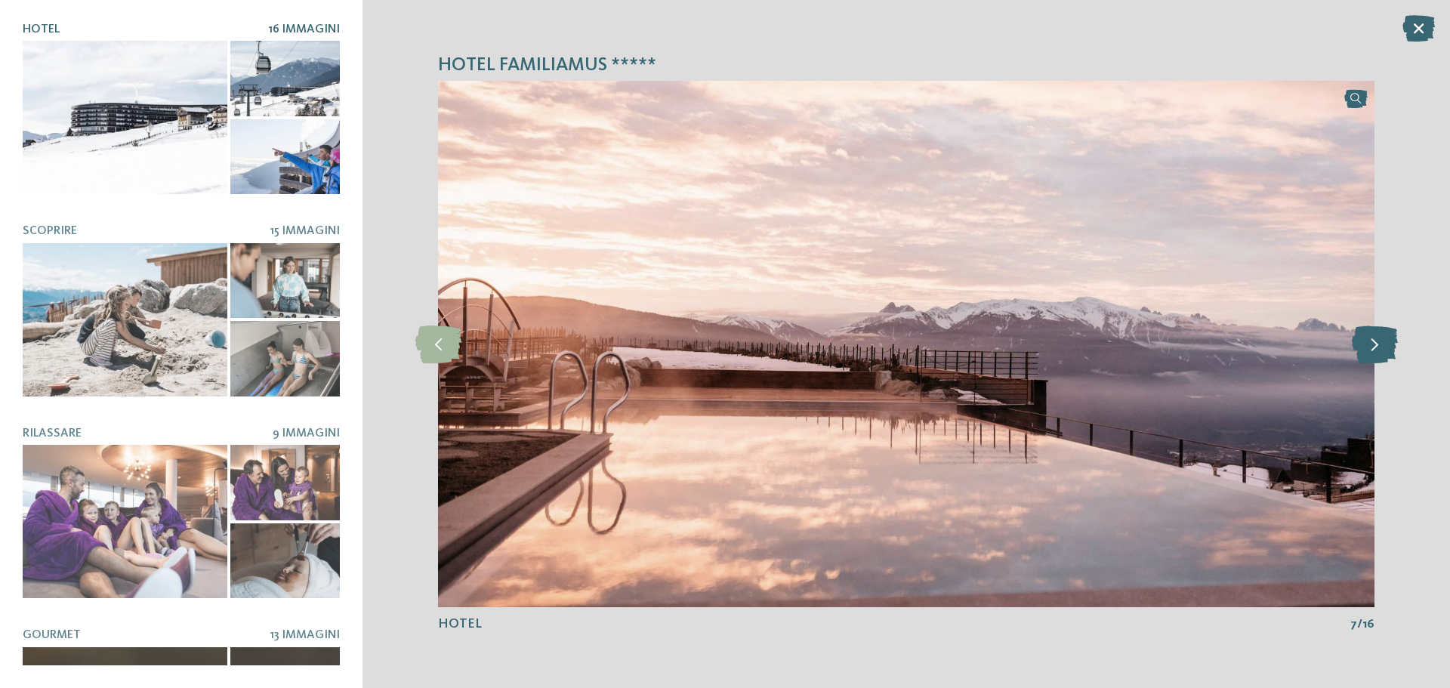
click at [1381, 341] on icon at bounding box center [1375, 345] width 46 height 38
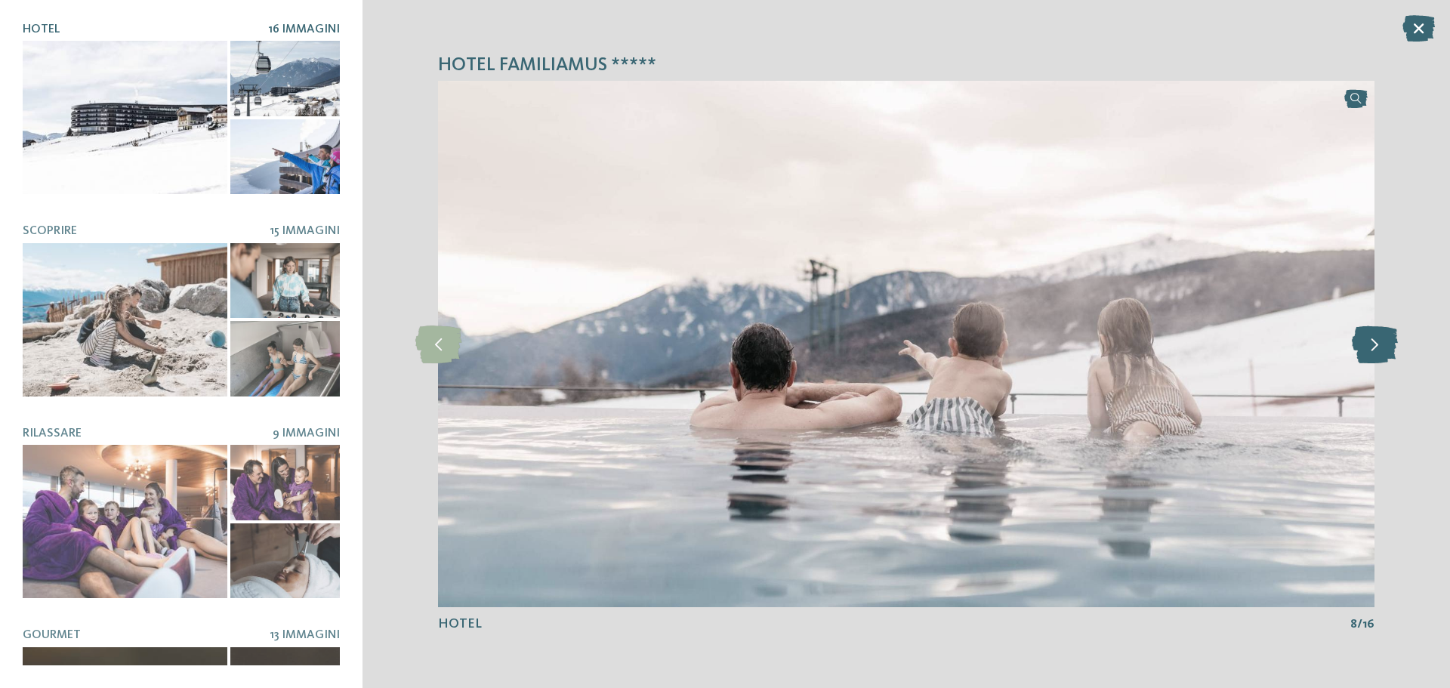
click at [1381, 341] on icon at bounding box center [1375, 345] width 46 height 38
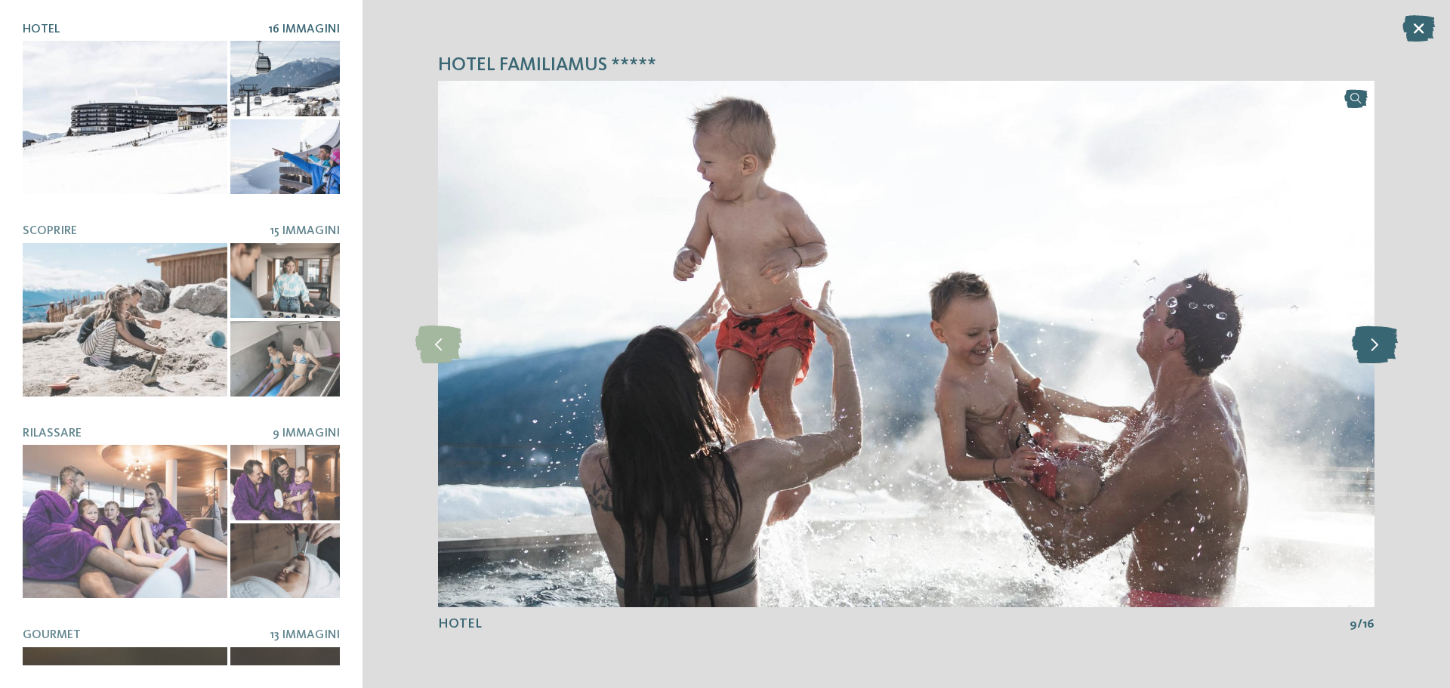
click at [1381, 341] on icon at bounding box center [1375, 345] width 46 height 38
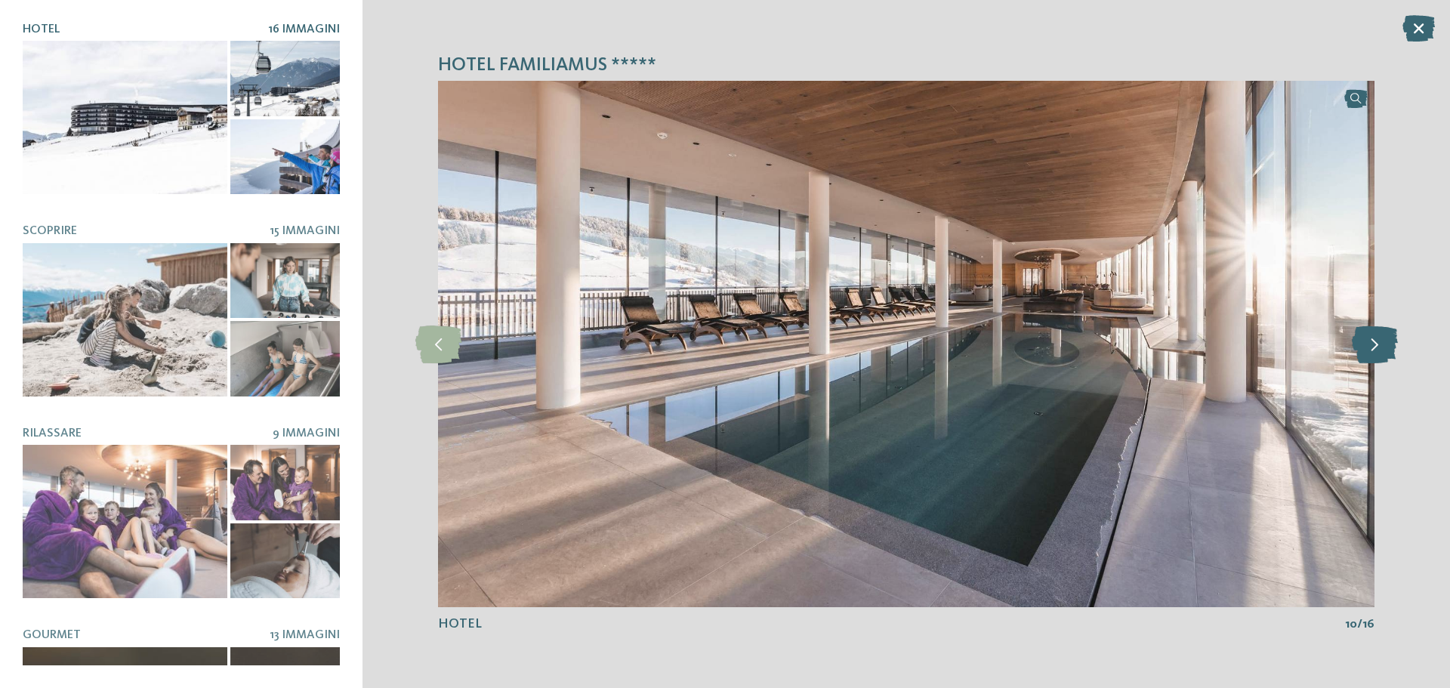
click at [1381, 341] on icon at bounding box center [1375, 345] width 46 height 38
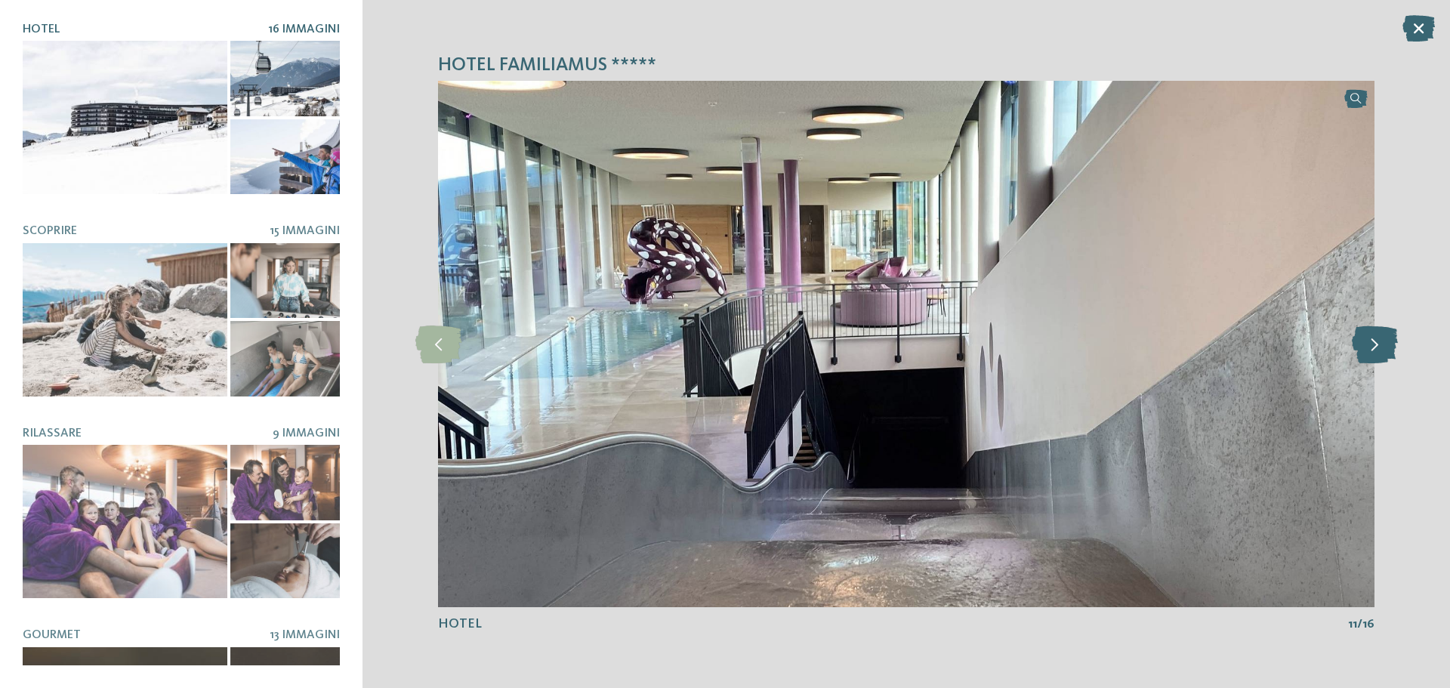
click at [1381, 341] on icon at bounding box center [1375, 345] width 46 height 38
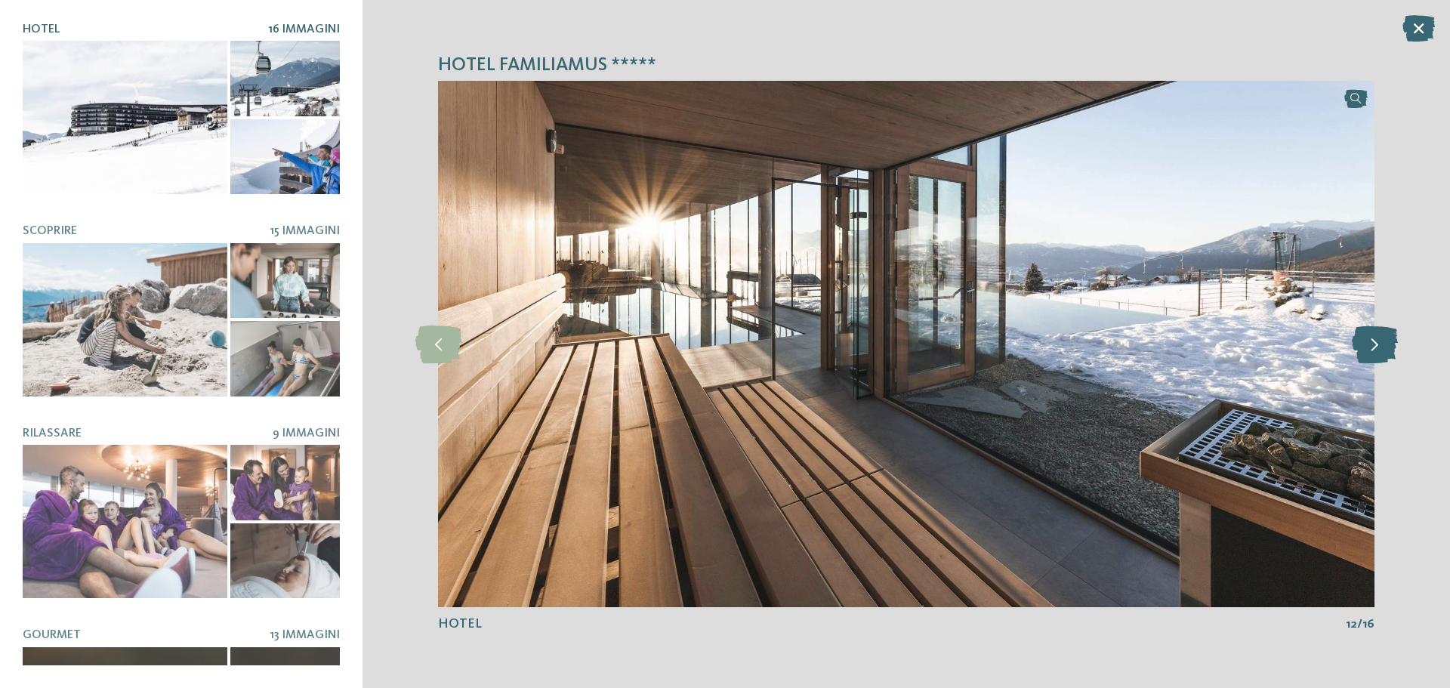
click at [1381, 341] on icon at bounding box center [1375, 345] width 46 height 38
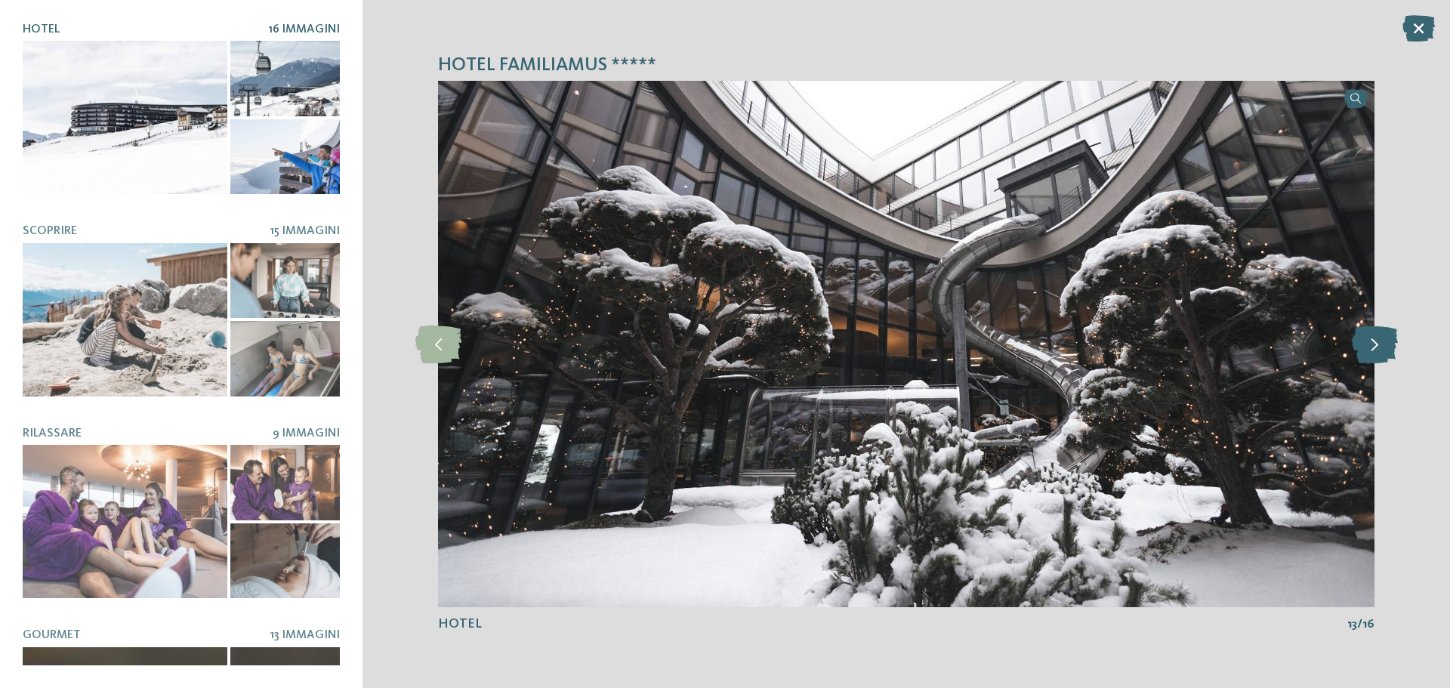
click at [1381, 341] on icon at bounding box center [1375, 345] width 46 height 38
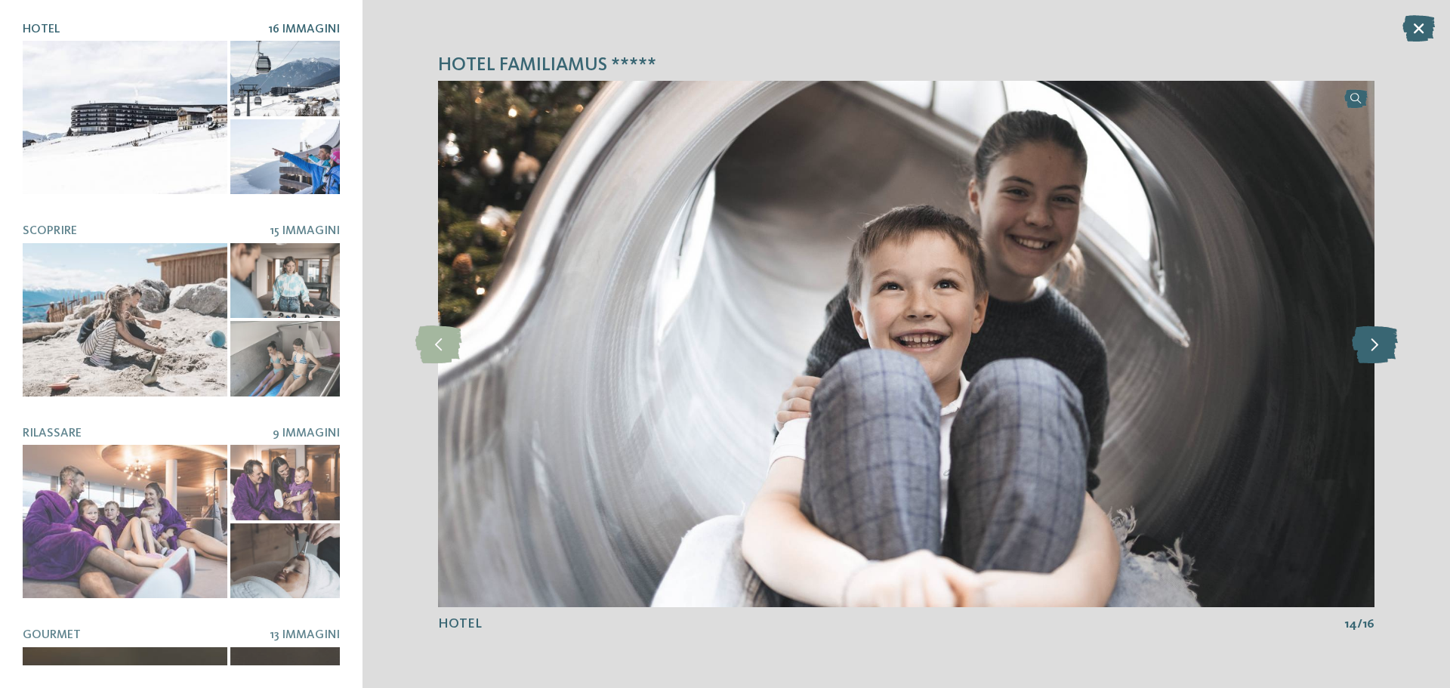
click at [1381, 341] on icon at bounding box center [1375, 345] width 46 height 38
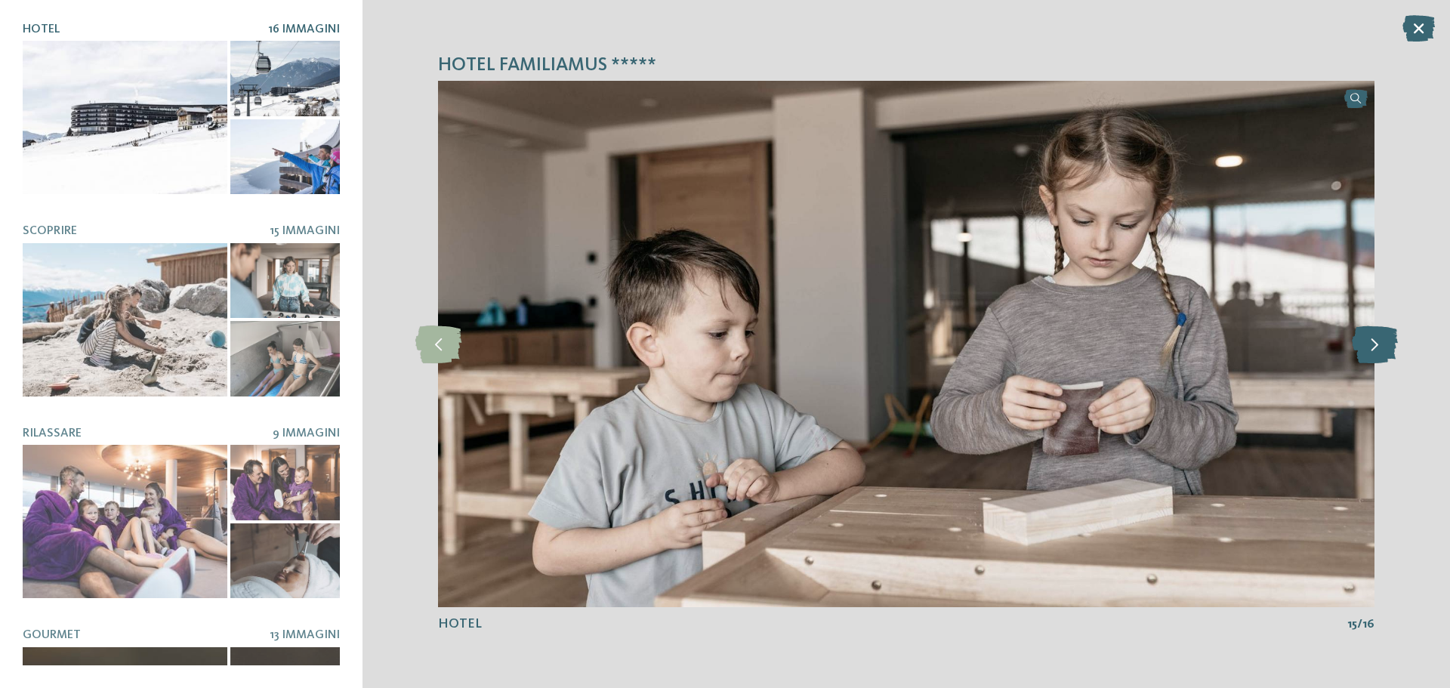
click at [1381, 341] on icon at bounding box center [1375, 345] width 46 height 38
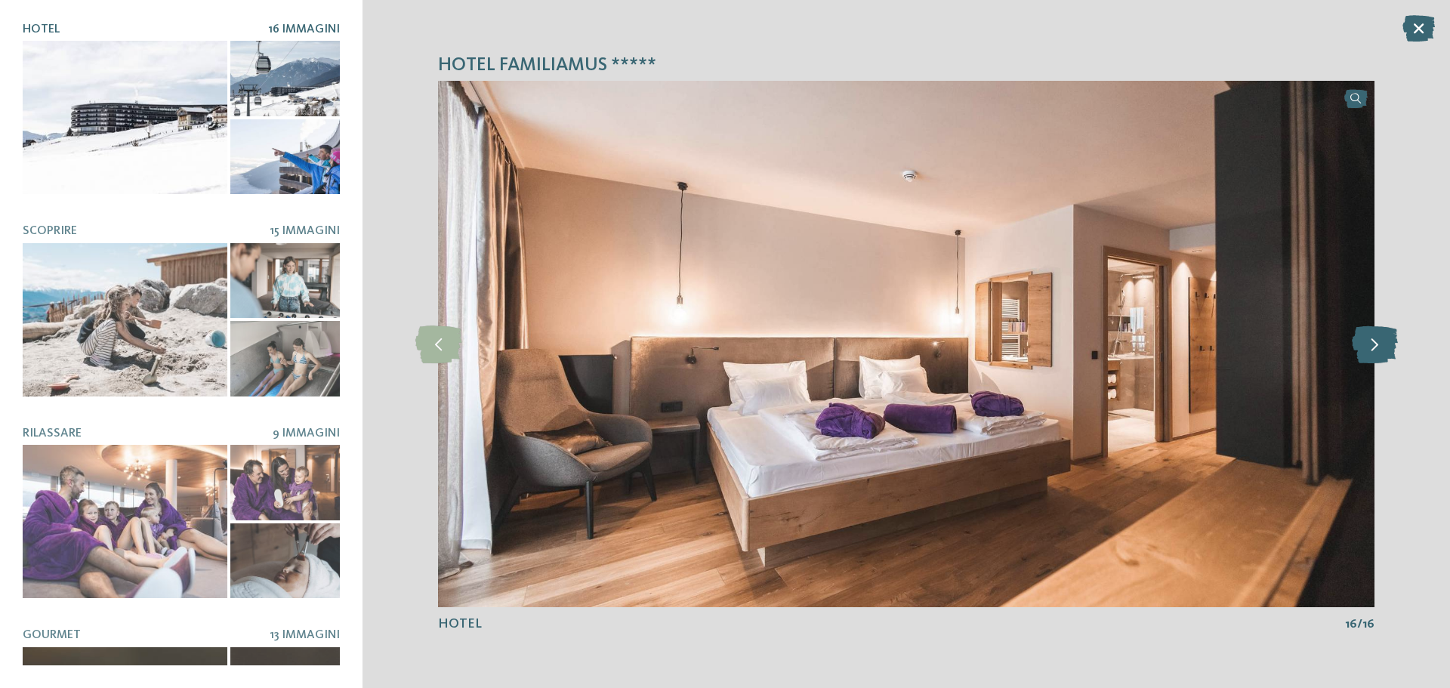
click at [1381, 341] on icon at bounding box center [1375, 345] width 46 height 38
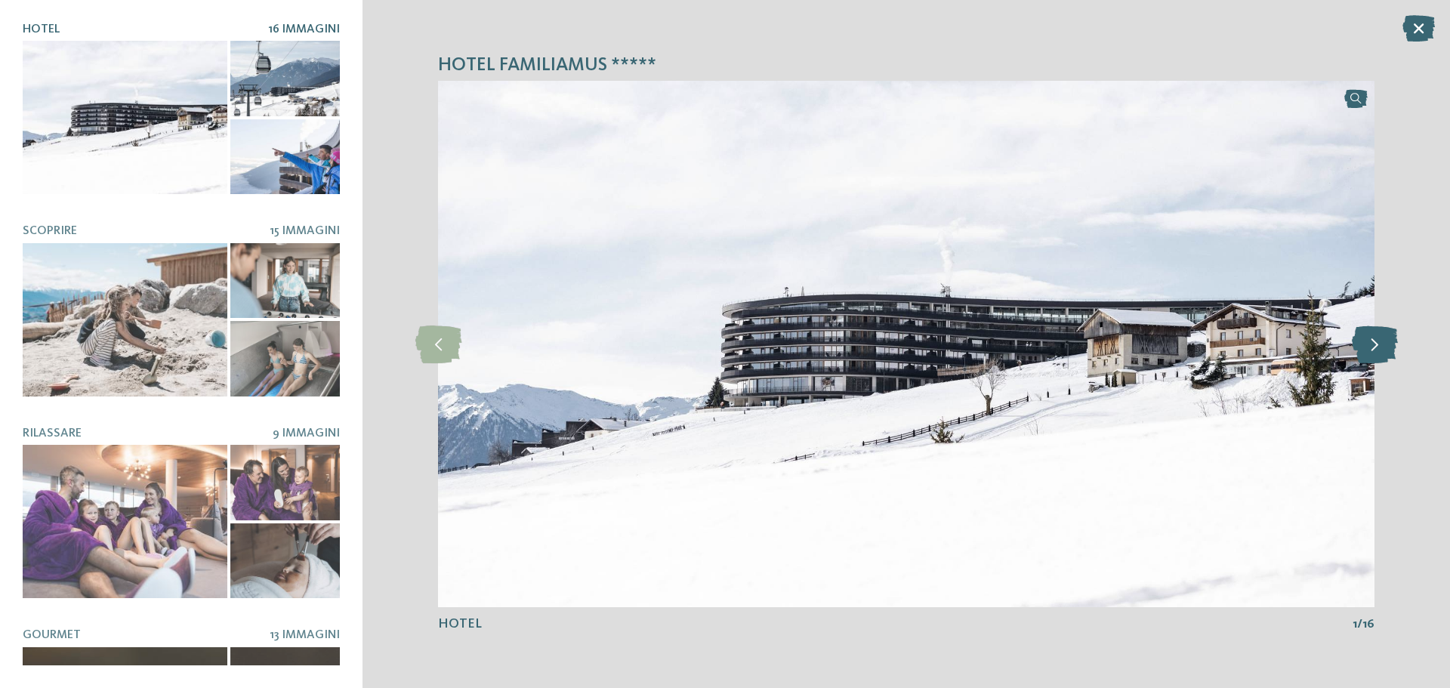
click at [1381, 341] on icon at bounding box center [1375, 345] width 46 height 38
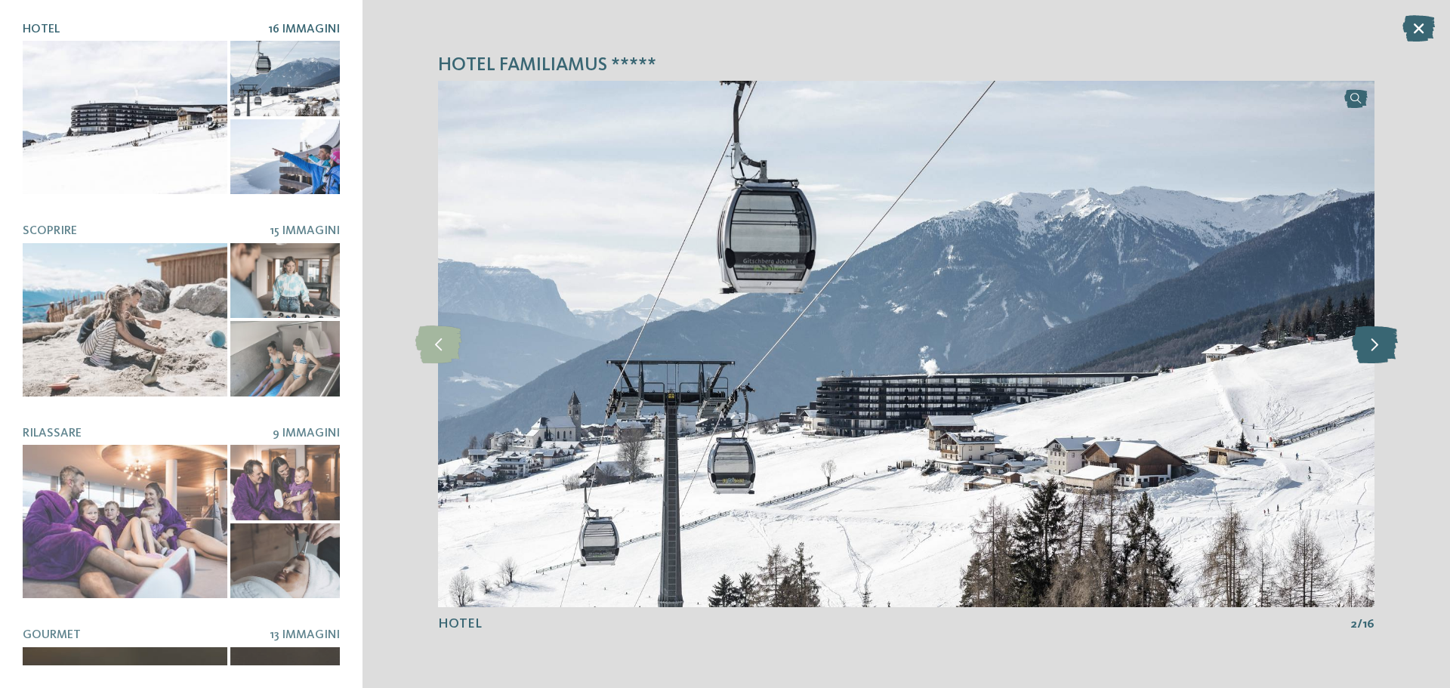
click at [1381, 341] on icon at bounding box center [1375, 345] width 46 height 38
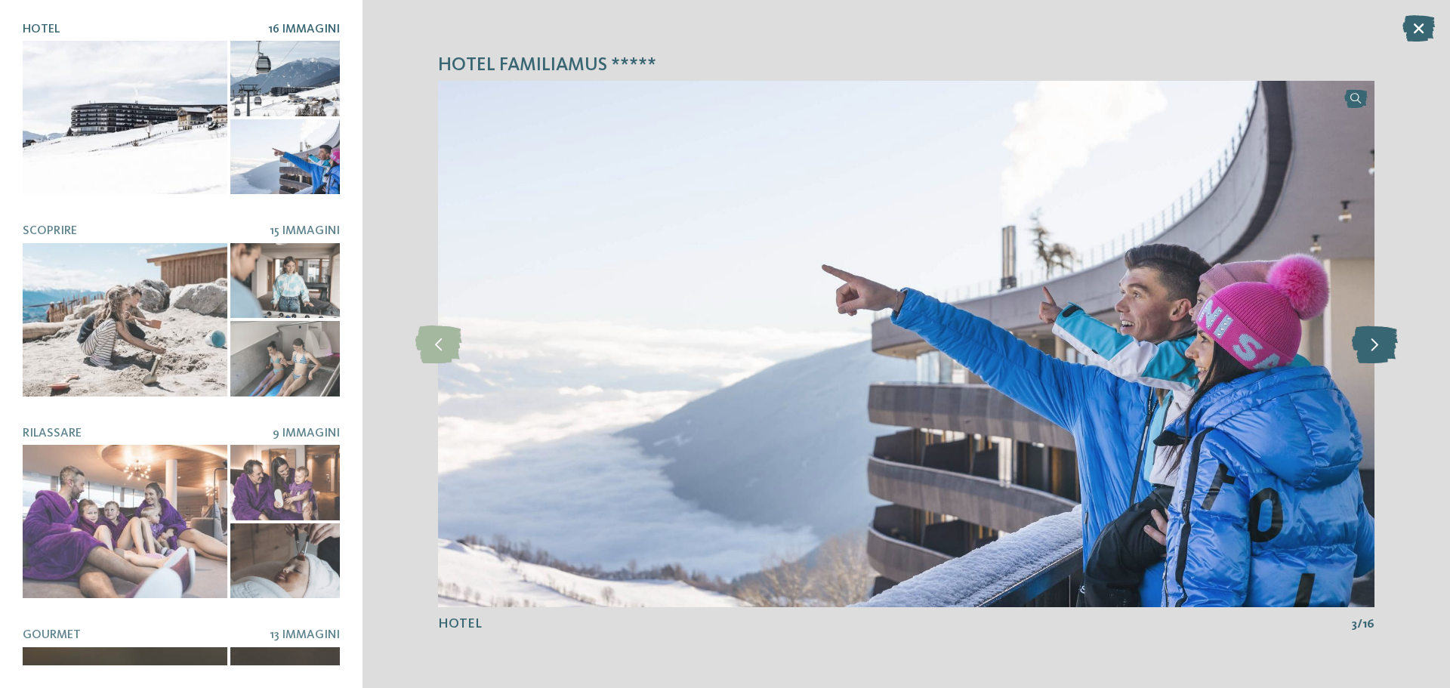
click at [1381, 341] on icon at bounding box center [1375, 345] width 46 height 38
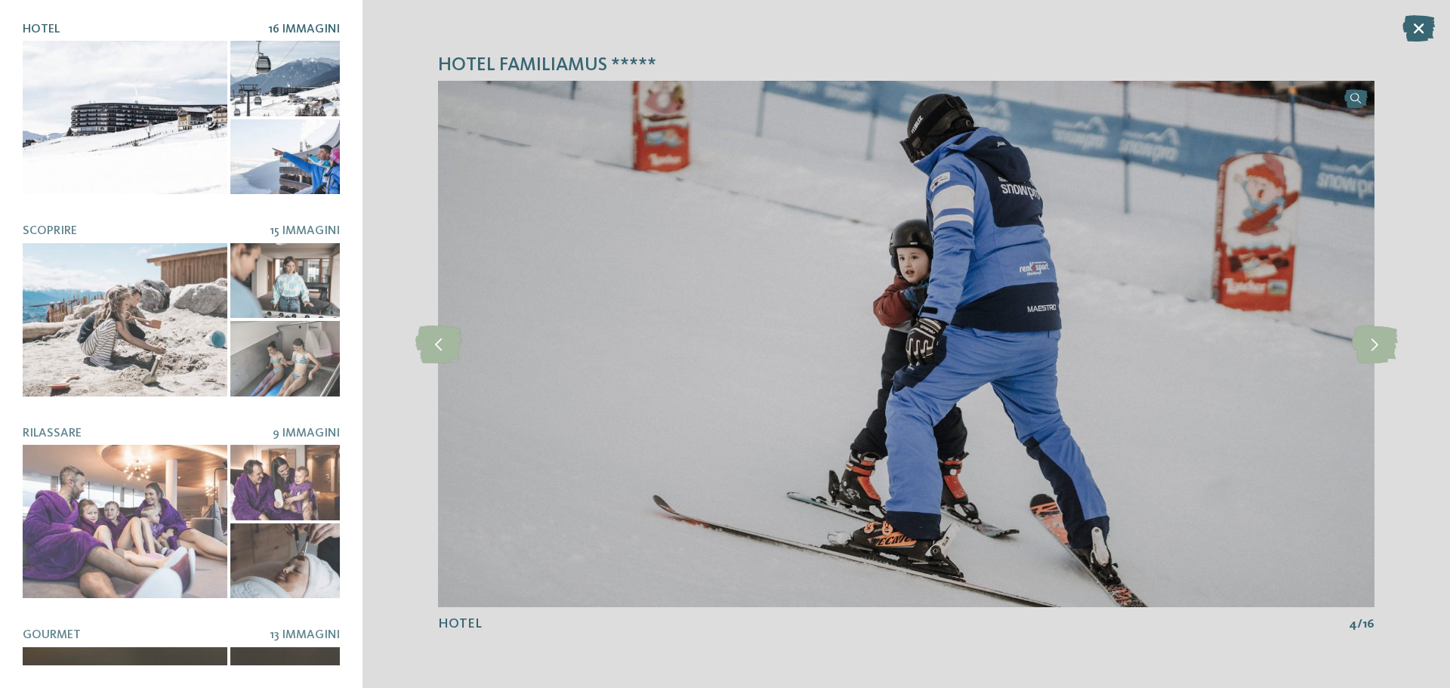
click at [1422, 27] on icon at bounding box center [1419, 28] width 32 height 26
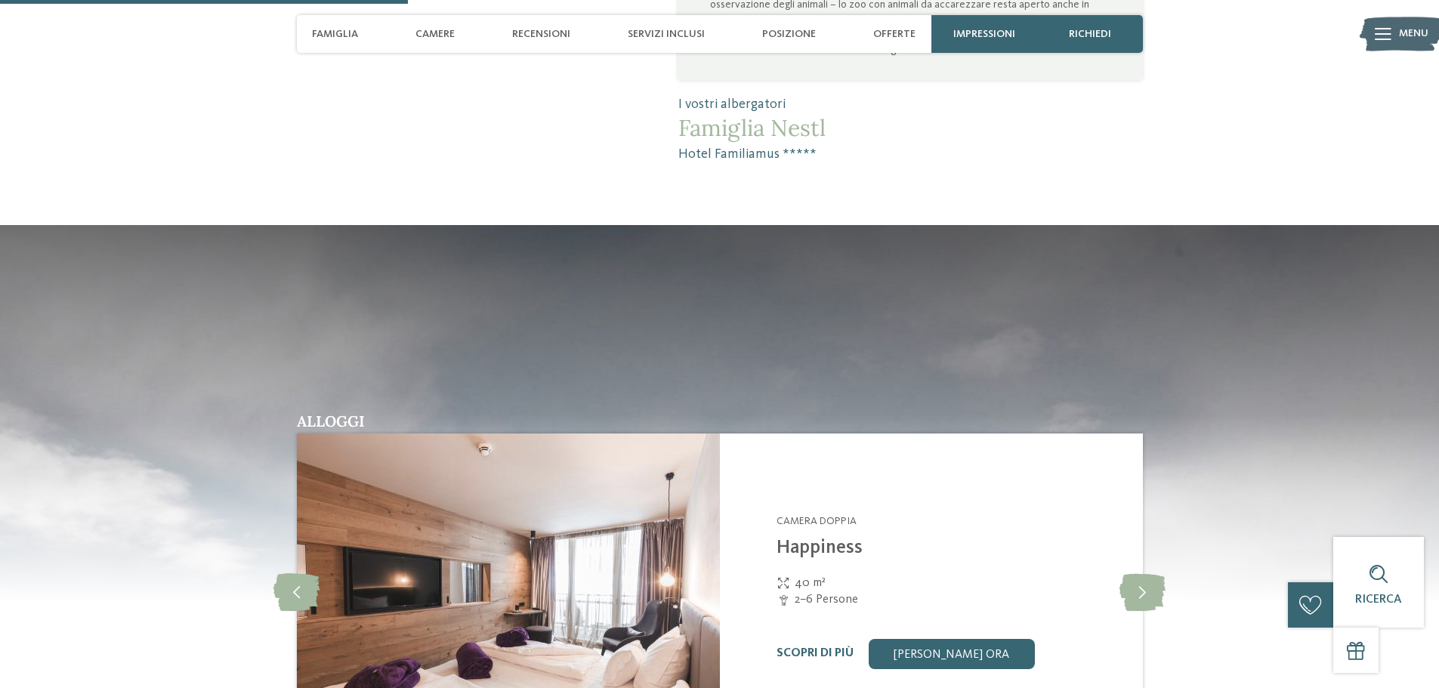
scroll to position [1813, 0]
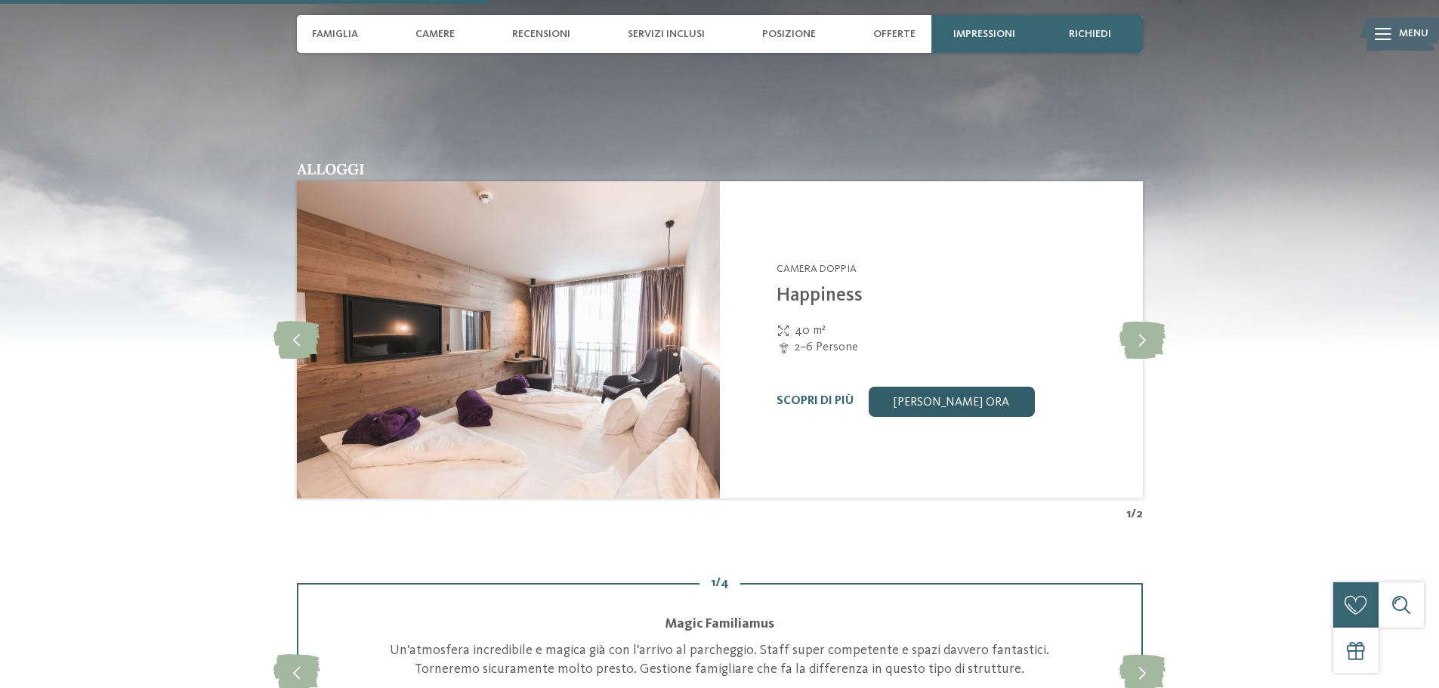
click at [979, 406] on link "[PERSON_NAME] ora" at bounding box center [952, 402] width 166 height 30
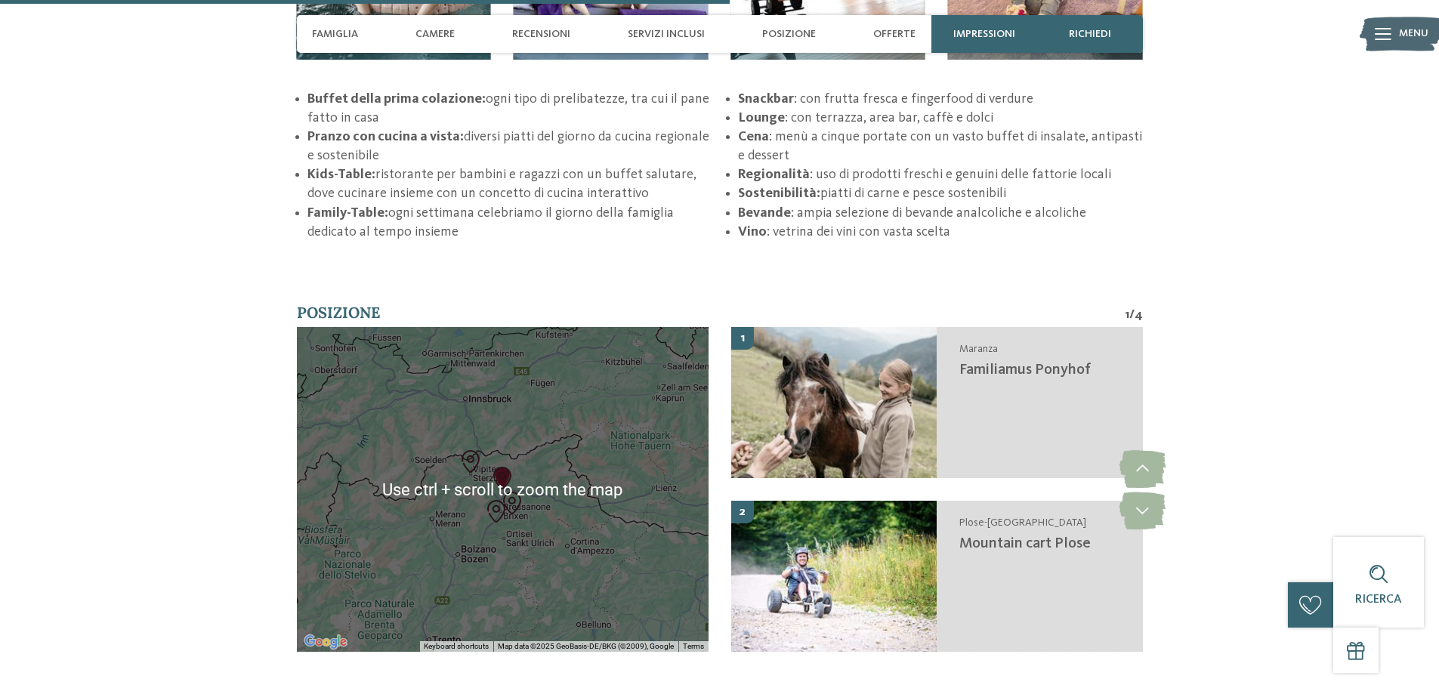
scroll to position [2894, 0]
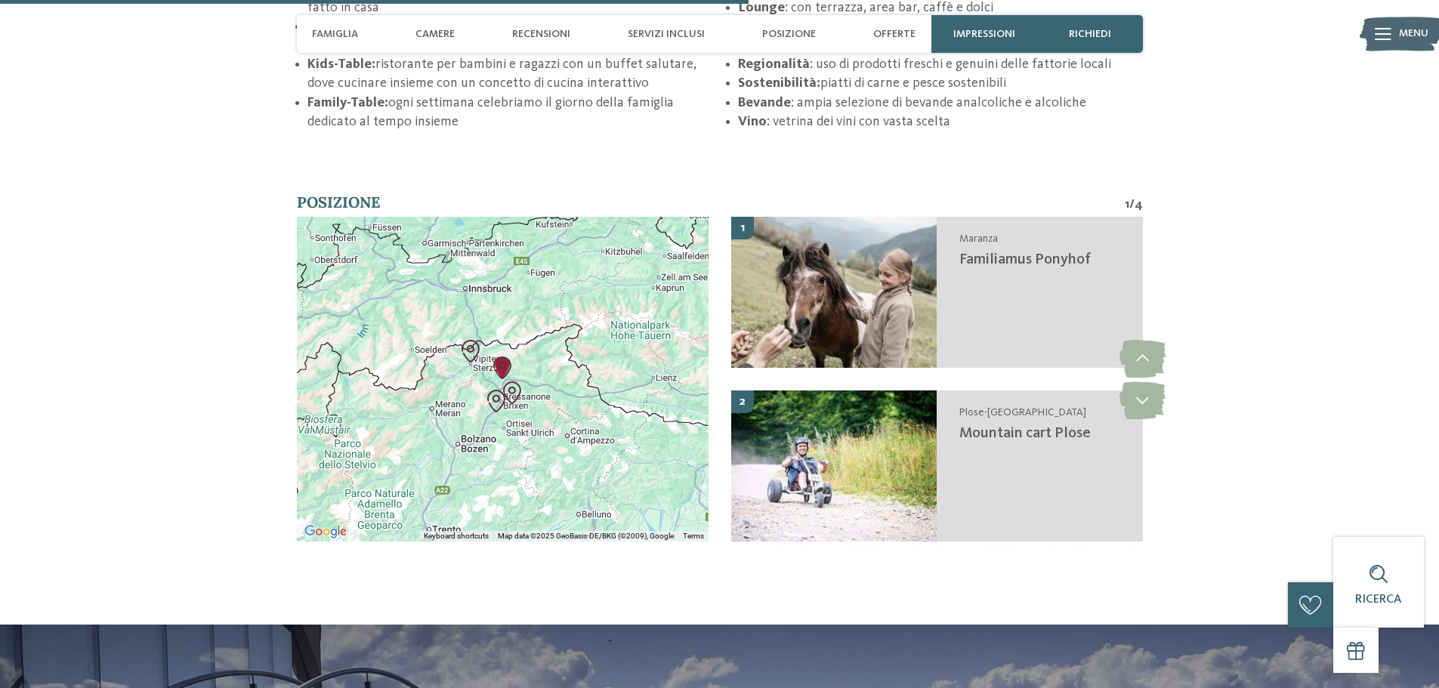
click at [501, 369] on img "Familiamus Ponyhof" at bounding box center [502, 367] width 35 height 35
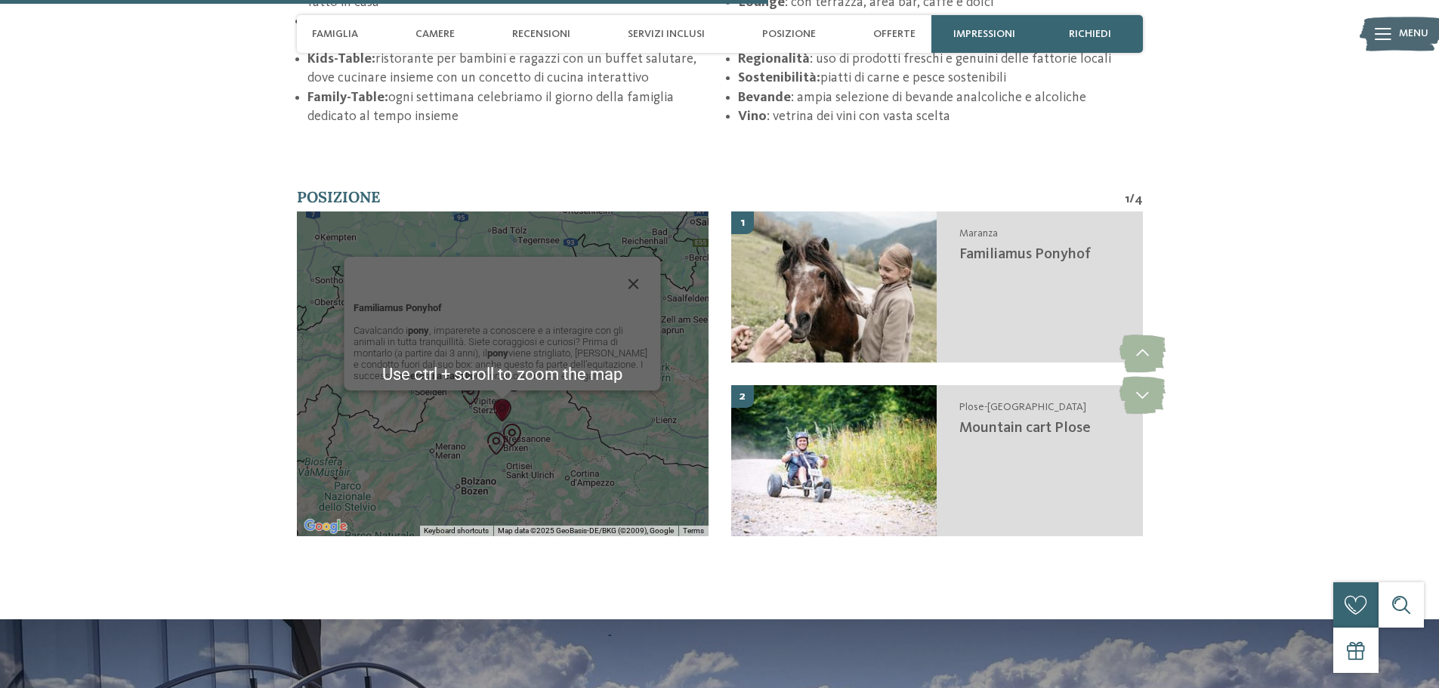
scroll to position [2970, 0]
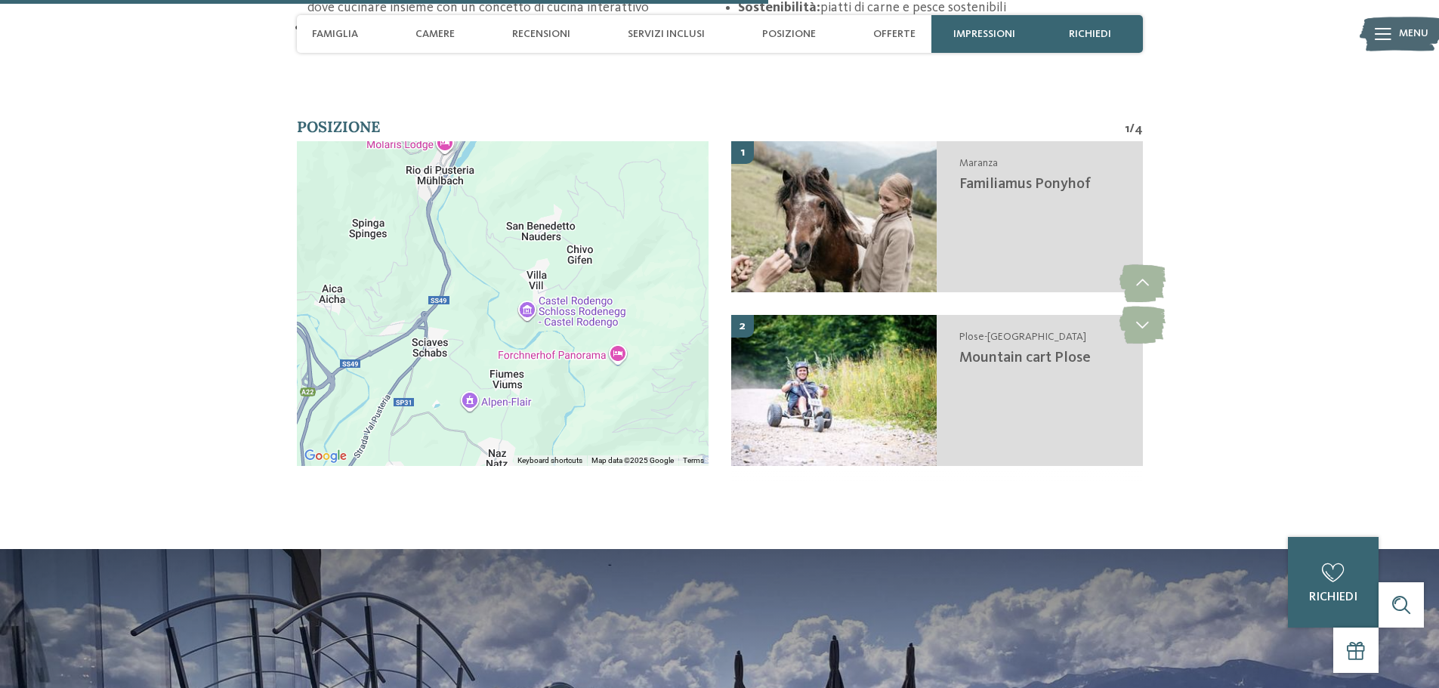
drag, startPoint x: 491, startPoint y: 249, endPoint x: 578, endPoint y: 423, distance: 194.2
click at [578, 423] on div "Familiamus Ponyhof Cavalcando i pony , imparerete a conoscere e a interagire co…" at bounding box center [503, 303] width 412 height 325
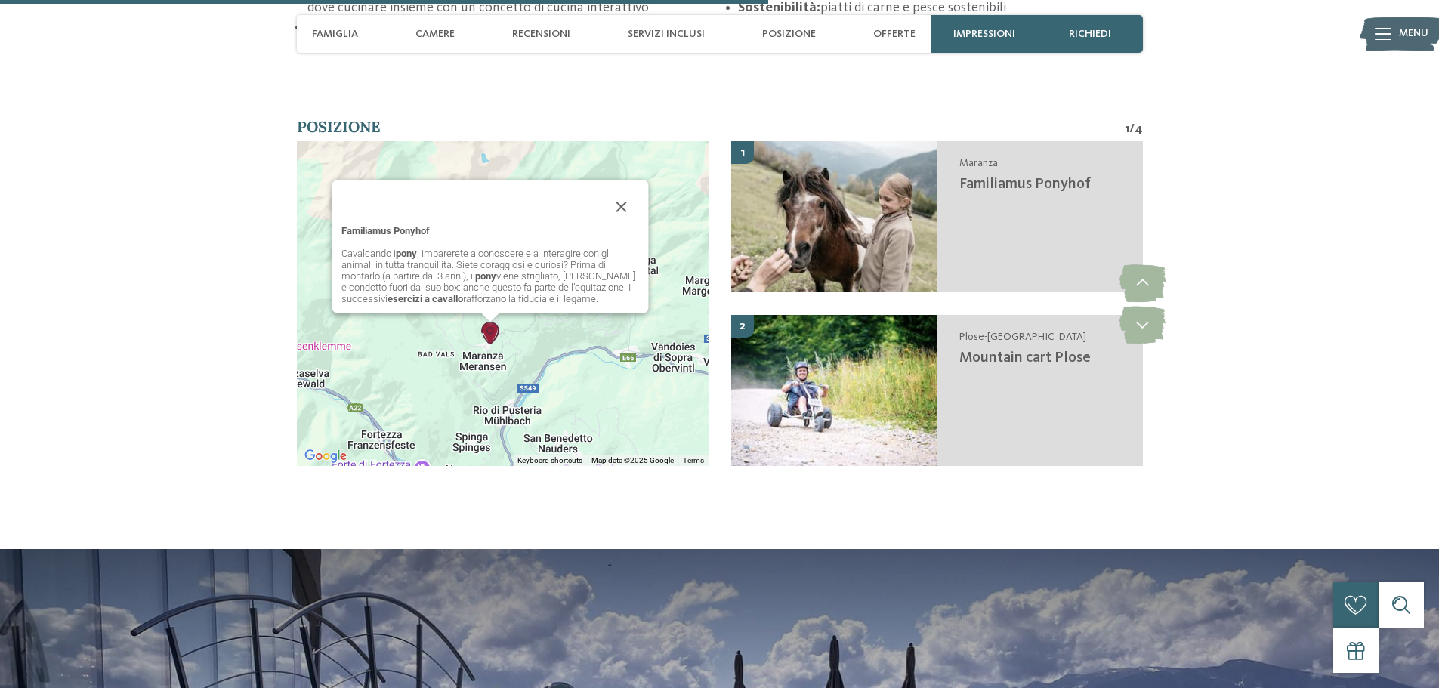
drag, startPoint x: 523, startPoint y: 230, endPoint x: 520, endPoint y: 350, distance: 120.9
click at [520, 350] on div "Familiamus Ponyhof Cavalcando i pony , imparerete a conoscere e a interagire co…" at bounding box center [503, 303] width 412 height 325
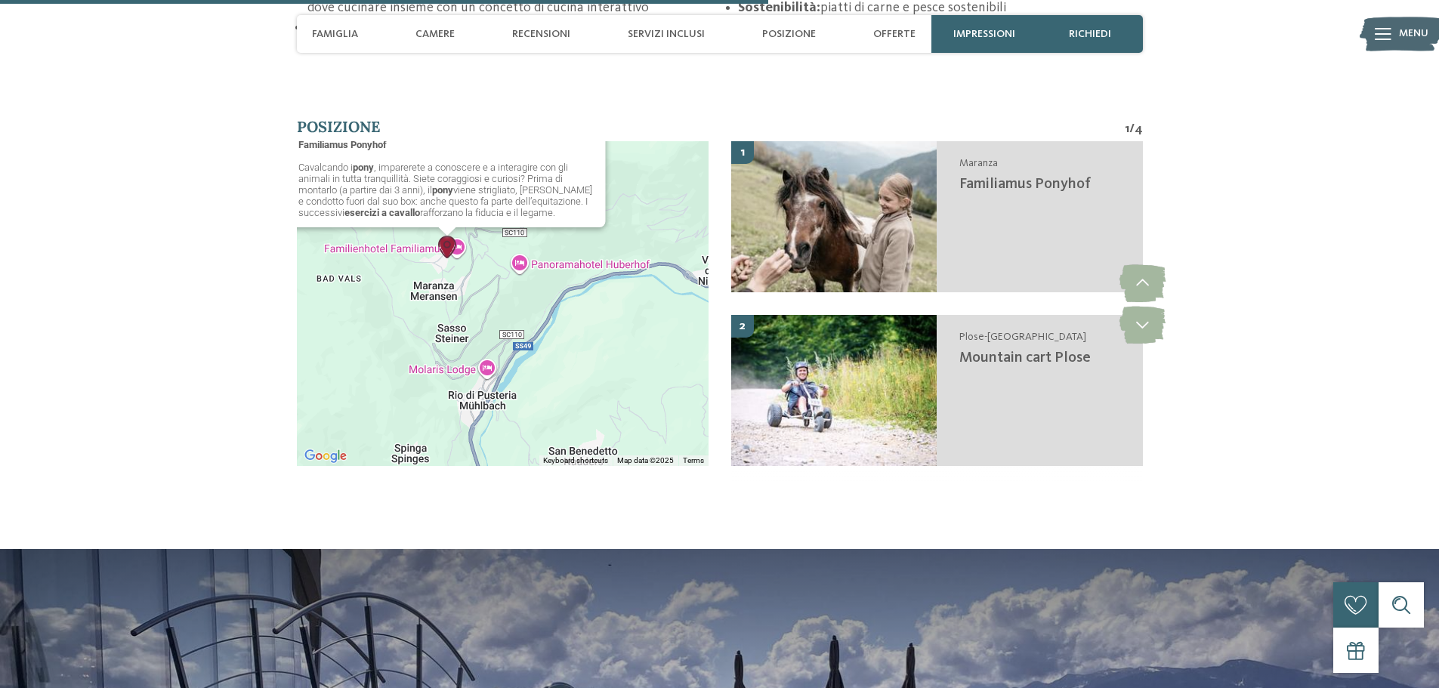
drag, startPoint x: 509, startPoint y: 403, endPoint x: 498, endPoint y: 293, distance: 110.0
click at [498, 293] on div "Familiamus Ponyhof Cavalcando i pony , imparerete a conoscere e a interagire co…" at bounding box center [503, 303] width 412 height 325
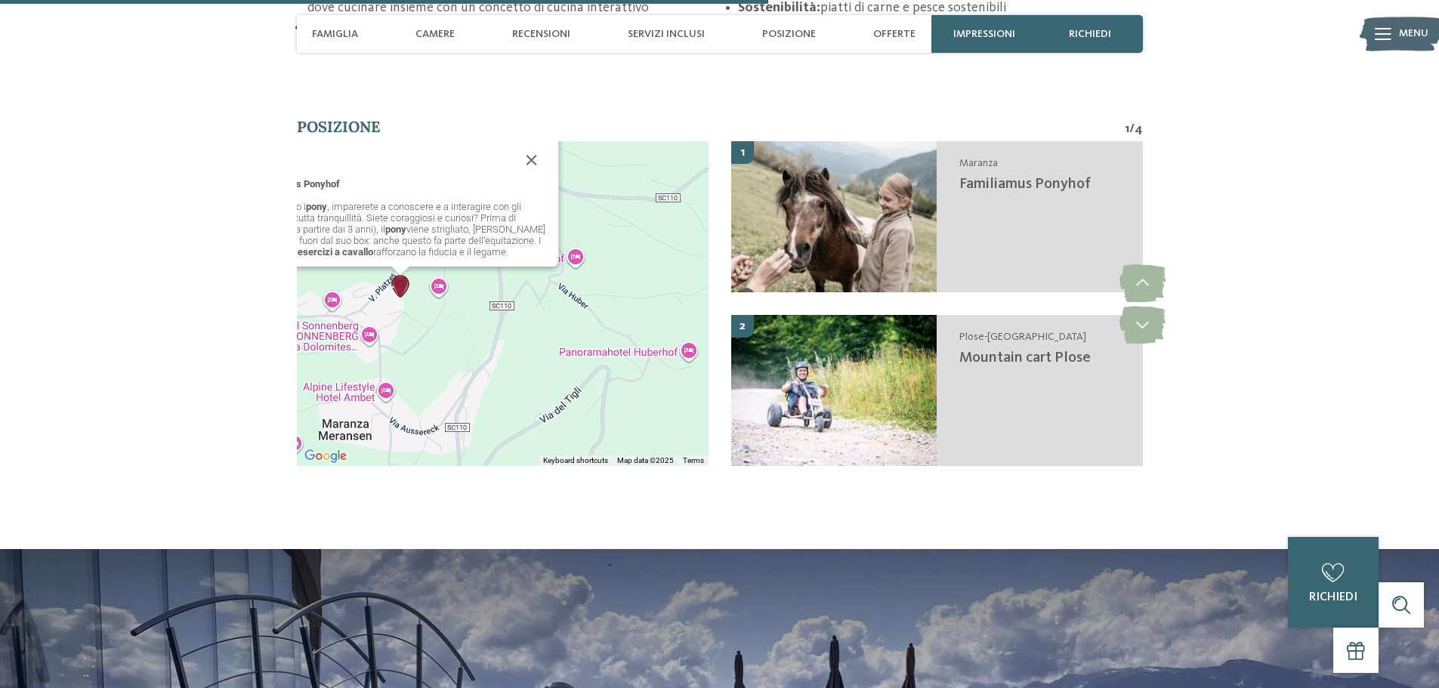
drag, startPoint x: 430, startPoint y: 212, endPoint x: 551, endPoint y: 397, distance: 221.0
click at [551, 398] on div "Familiamus Ponyhof Cavalcando i pony , imparerete a conoscere e a interagire co…" at bounding box center [503, 303] width 412 height 325
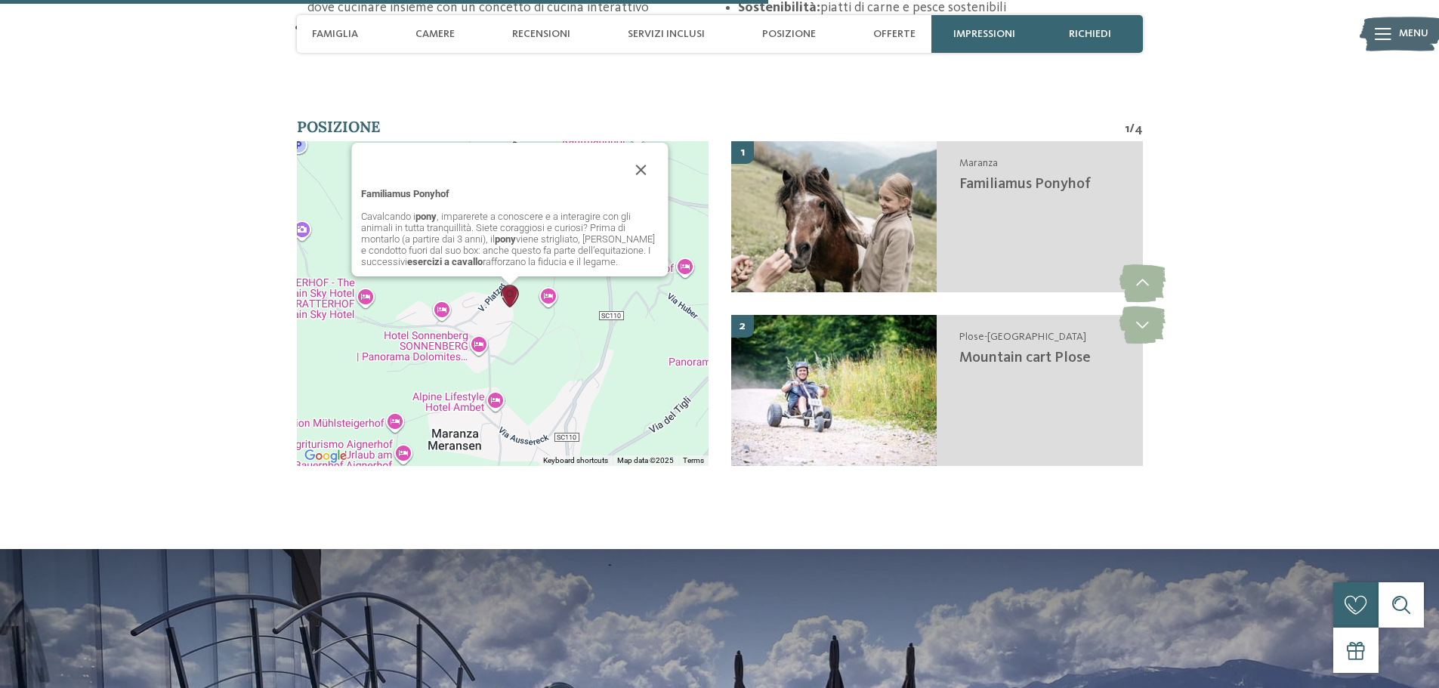
drag, startPoint x: 448, startPoint y: 335, endPoint x: 547, endPoint y: 336, distance: 98.9
click at [547, 336] on div "Familiamus Ponyhof Cavalcando i pony , imparerete a conoscere e a interagire co…" at bounding box center [503, 303] width 412 height 325
click at [643, 169] on button "Close" at bounding box center [641, 170] width 36 height 36
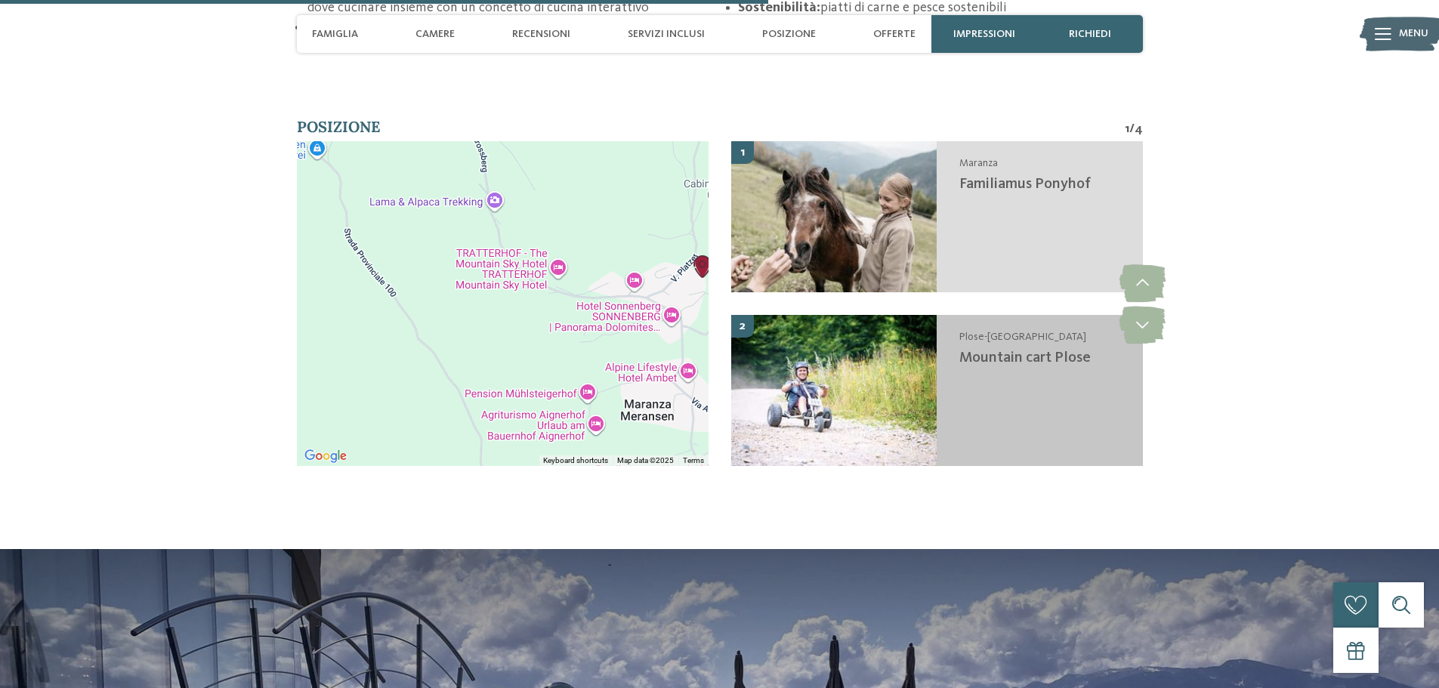
drag, startPoint x: 553, startPoint y: 363, endPoint x: 740, endPoint y: 333, distance: 189.6
click at [740, 333] on div "To navigate the map with touch gestures double-tap and hold your finger on the …" at bounding box center [720, 314] width 846 height 347
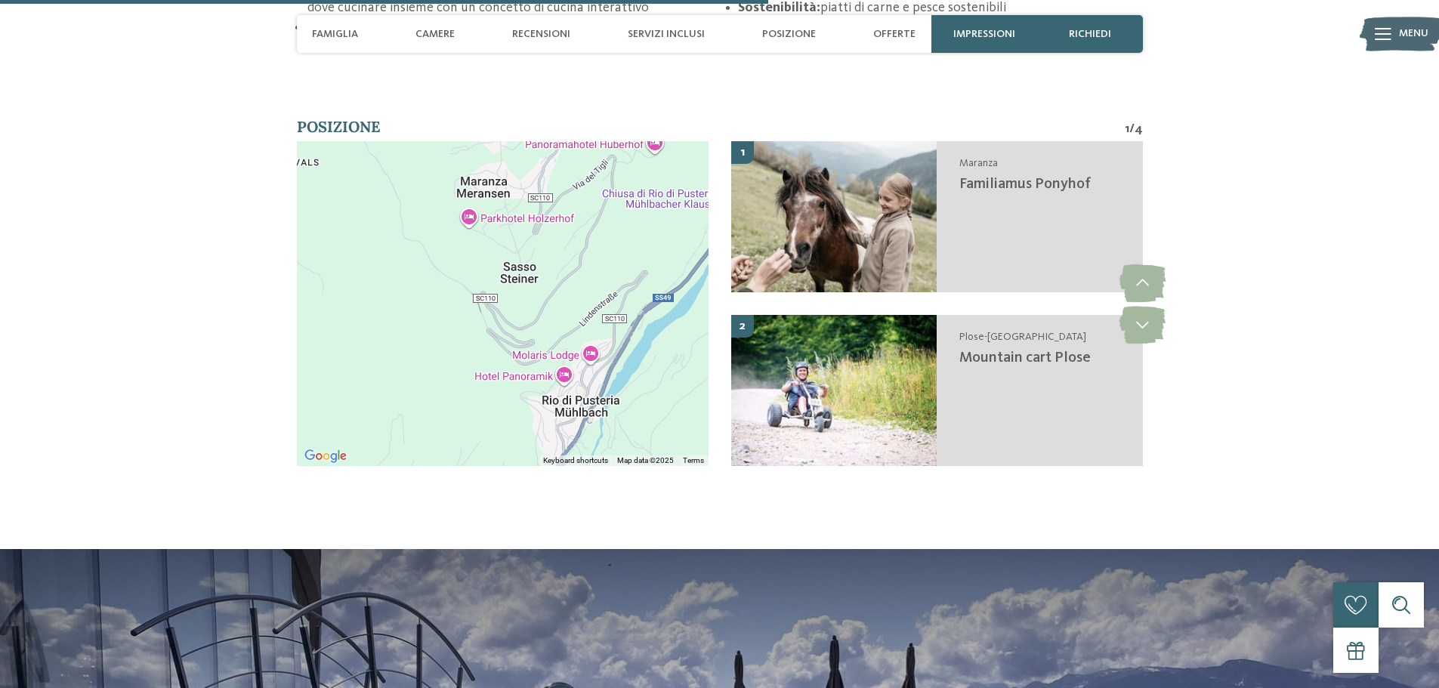
drag, startPoint x: 518, startPoint y: 332, endPoint x: 360, endPoint y: 196, distance: 207.8
click at [360, 196] on div at bounding box center [503, 303] width 412 height 325
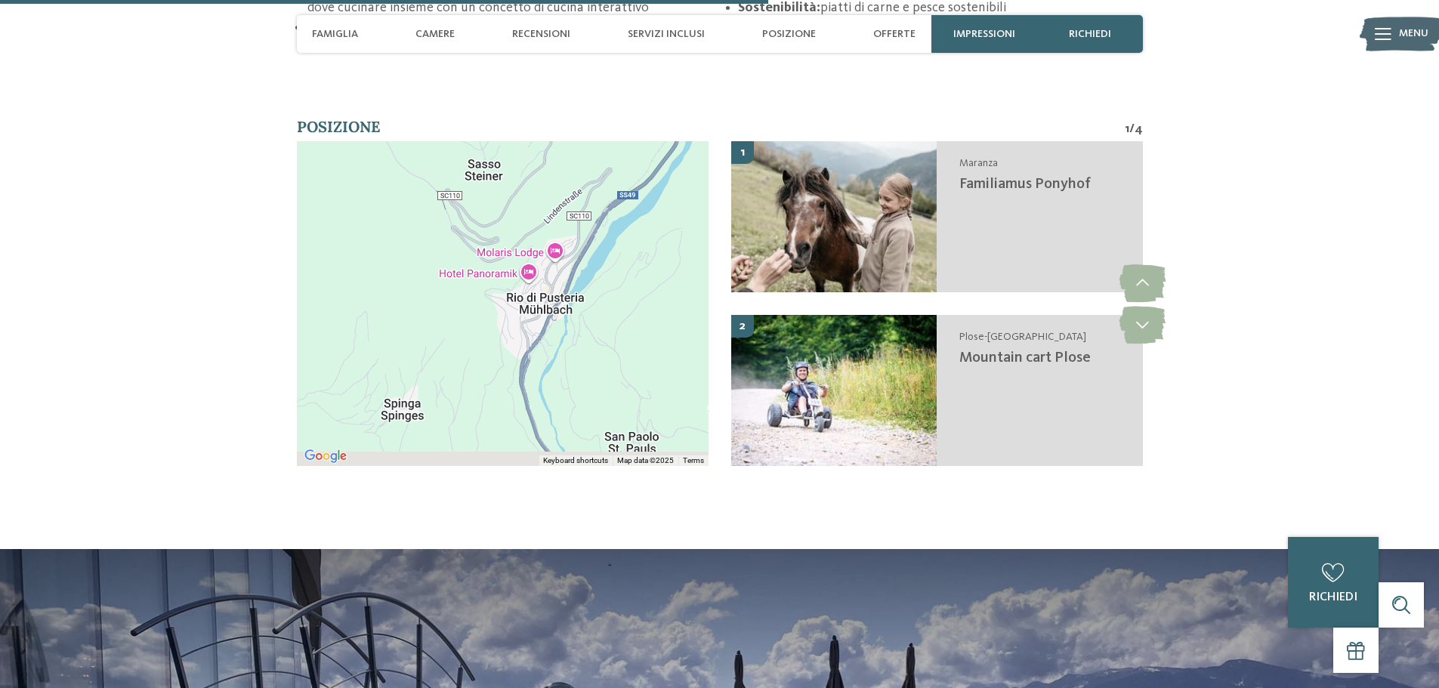
drag, startPoint x: 628, startPoint y: 270, endPoint x: 605, endPoint y: 187, distance: 86.1
click at [605, 187] on div at bounding box center [503, 303] width 412 height 325
